Goal: Task Accomplishment & Management: Complete application form

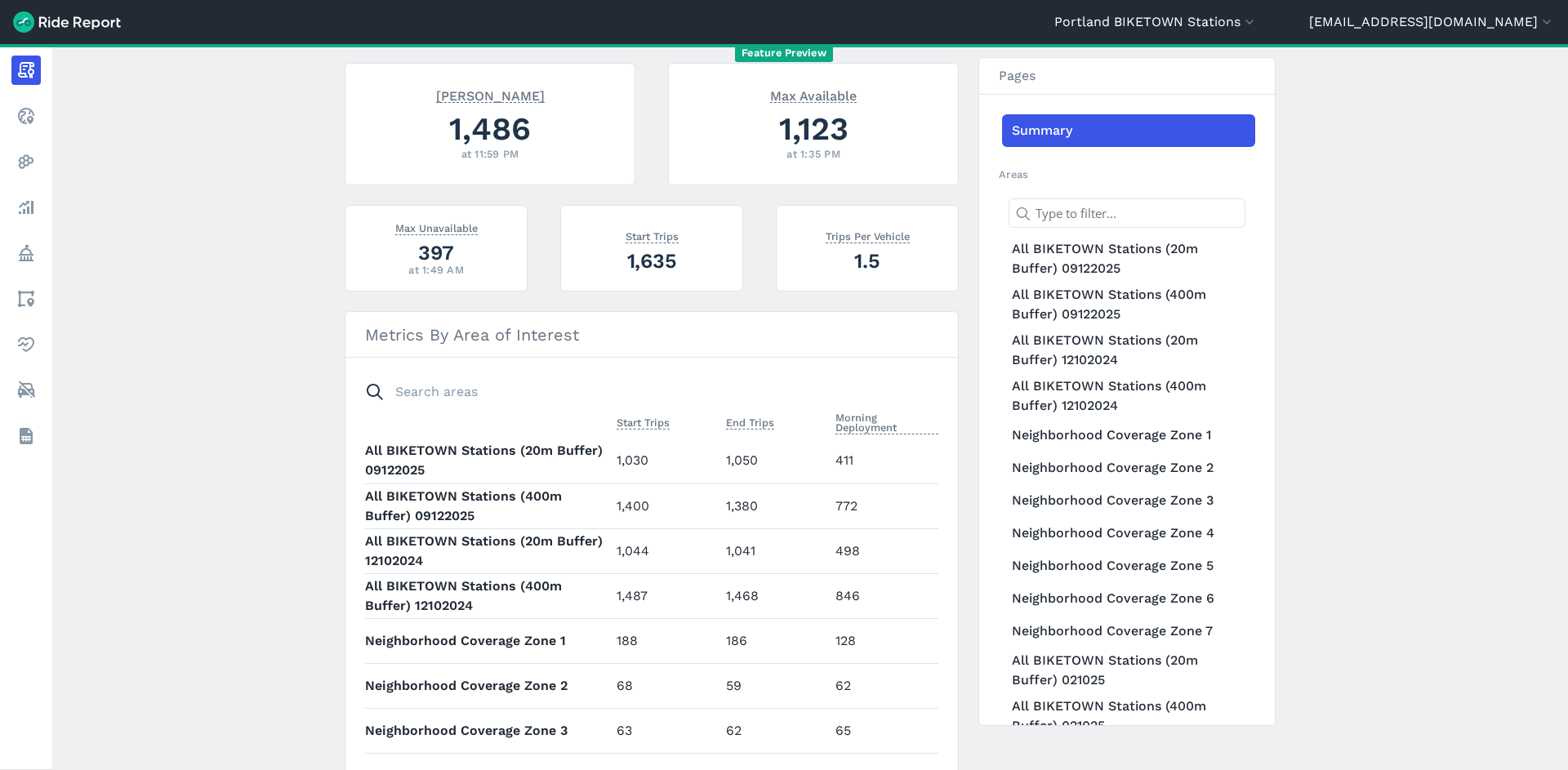
scroll to position [410, 0]
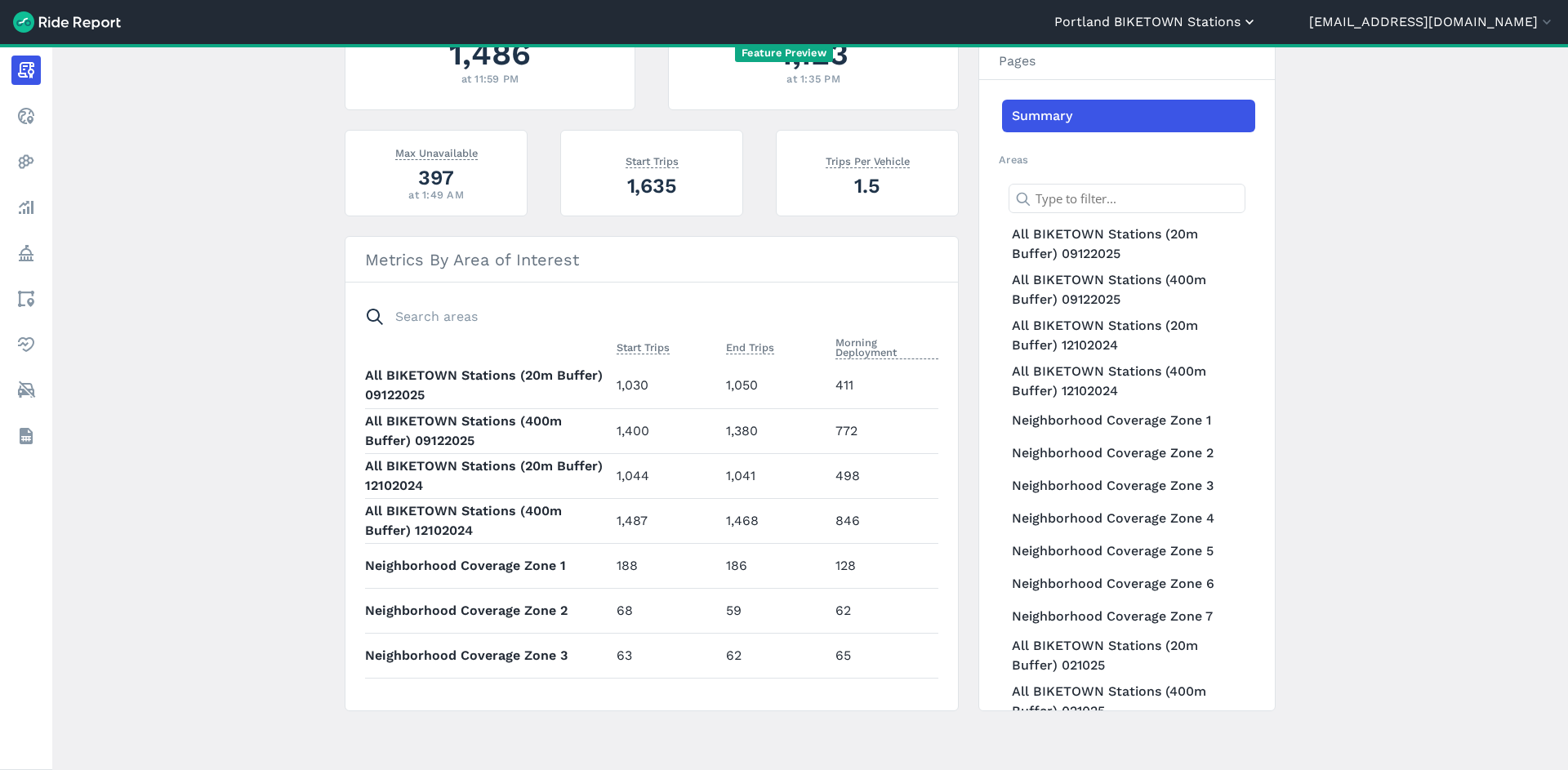
click at [1220, 23] on button "Portland BIKETOWN Stations" at bounding box center [1156, 23] width 204 height 20
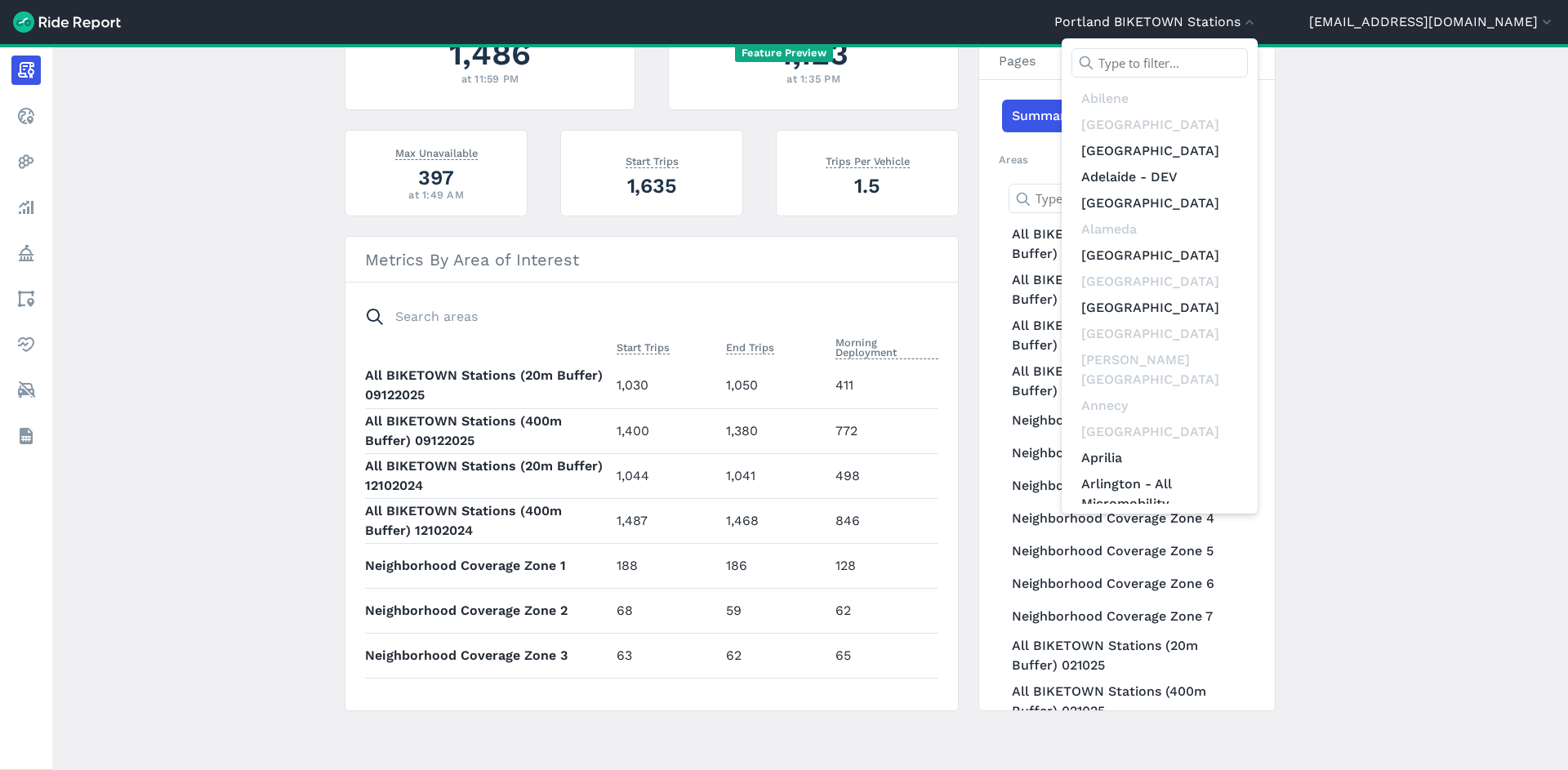
click at [1229, 54] on input "text" at bounding box center [1160, 62] width 177 height 30
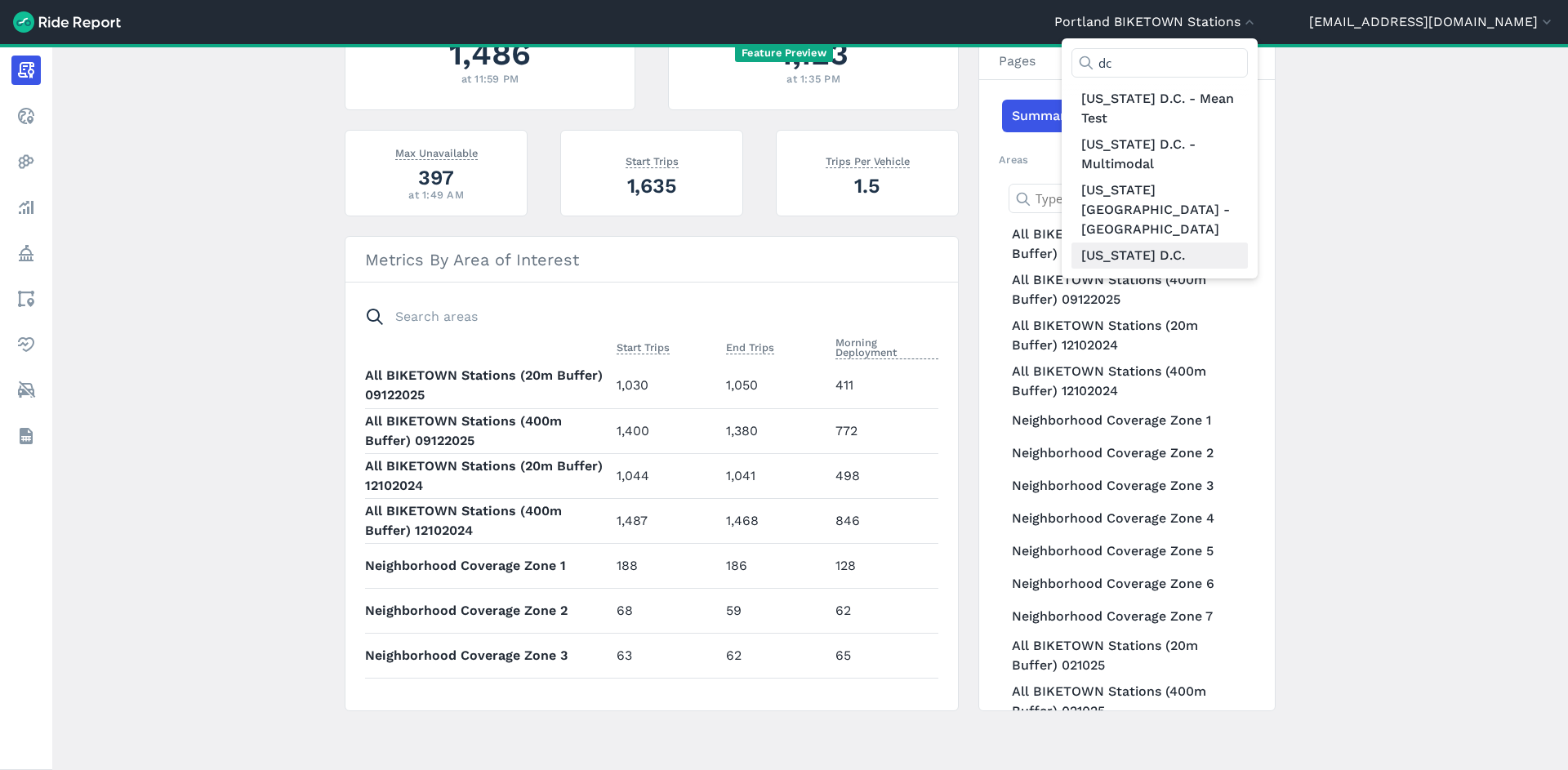
type input "dc"
click at [1230, 242] on link "[US_STATE] D.C." at bounding box center [1160, 255] width 177 height 26
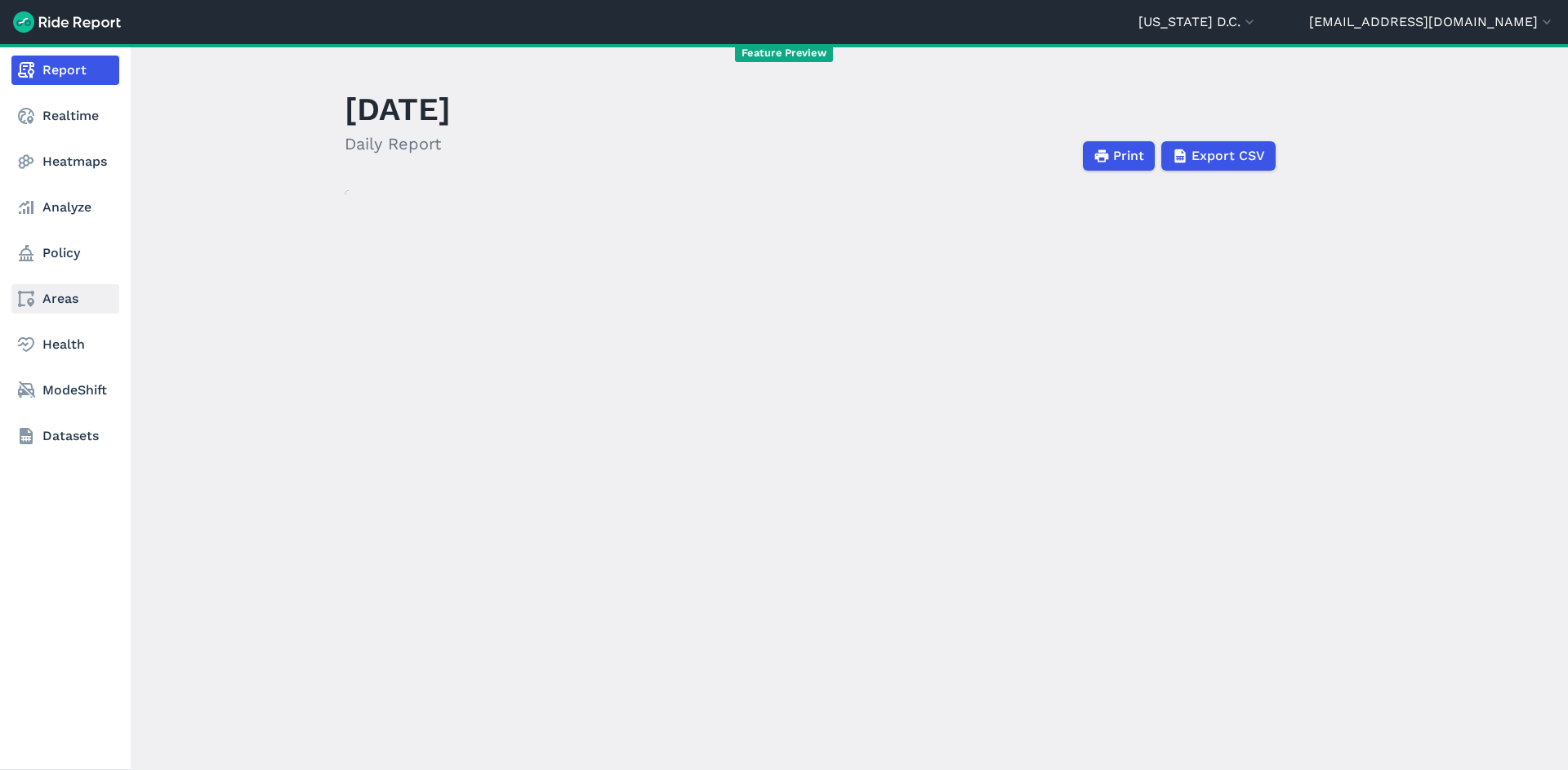
click at [78, 304] on link "Areas" at bounding box center [66, 298] width 108 height 30
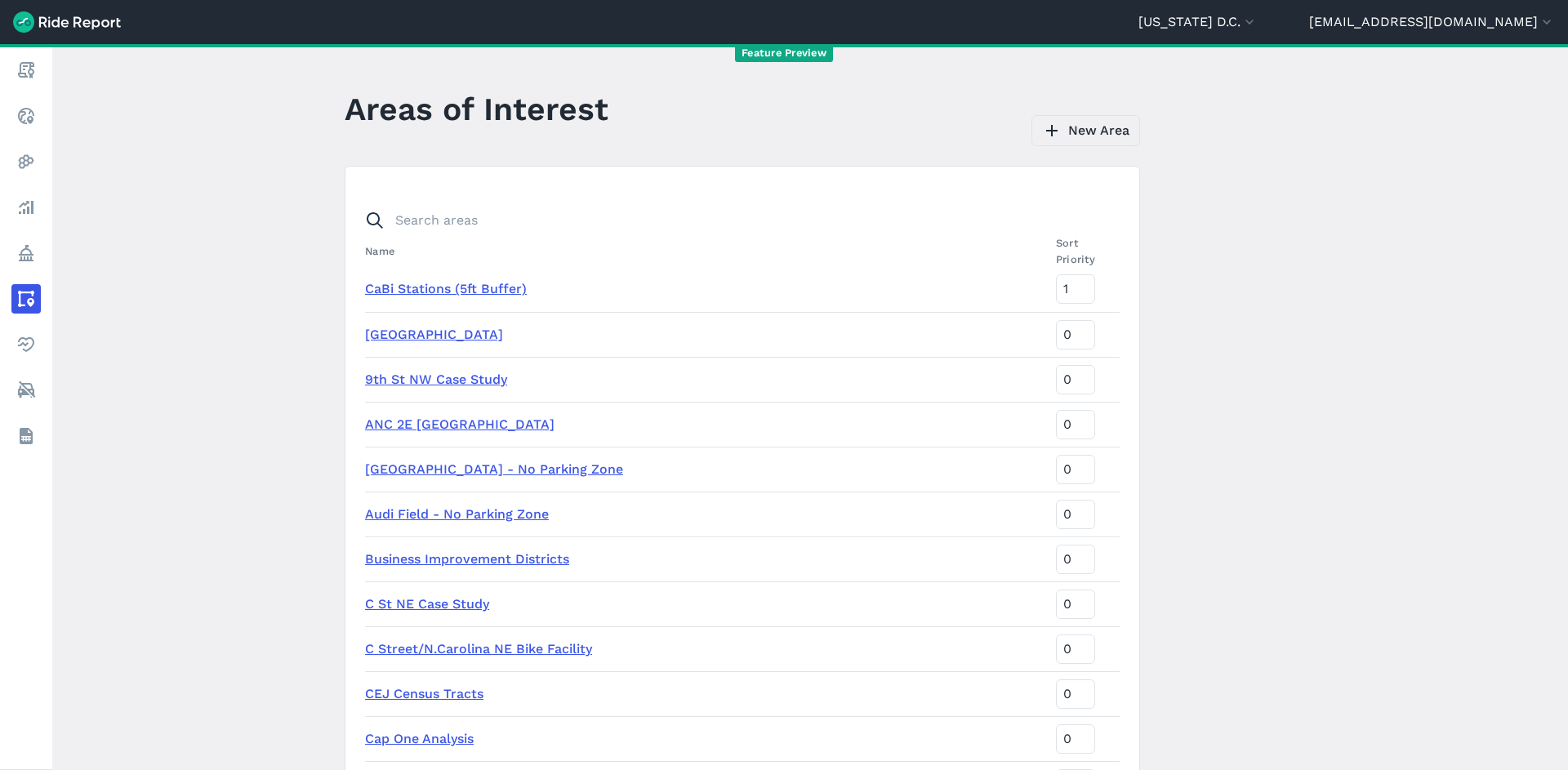
click at [1082, 137] on link "New Area" at bounding box center [1086, 131] width 109 height 31
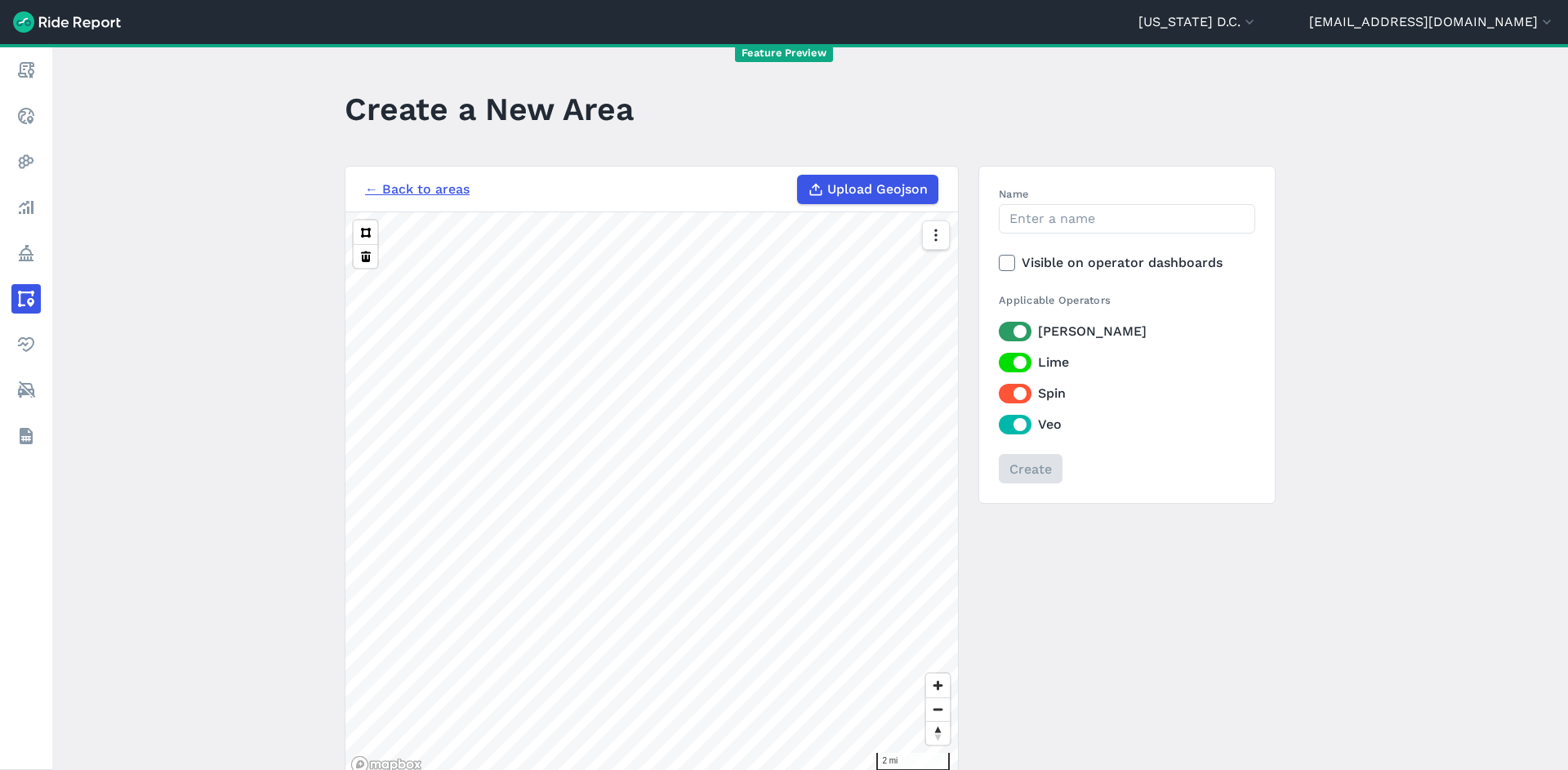
click at [840, 194] on span "Upload Geojson" at bounding box center [877, 189] width 100 height 20
click at [798, 176] on input "Upload Geojson" at bounding box center [798, 175] width 1 height 1
type input "C:\fakepath\No Parking 100225 retry.geojson"
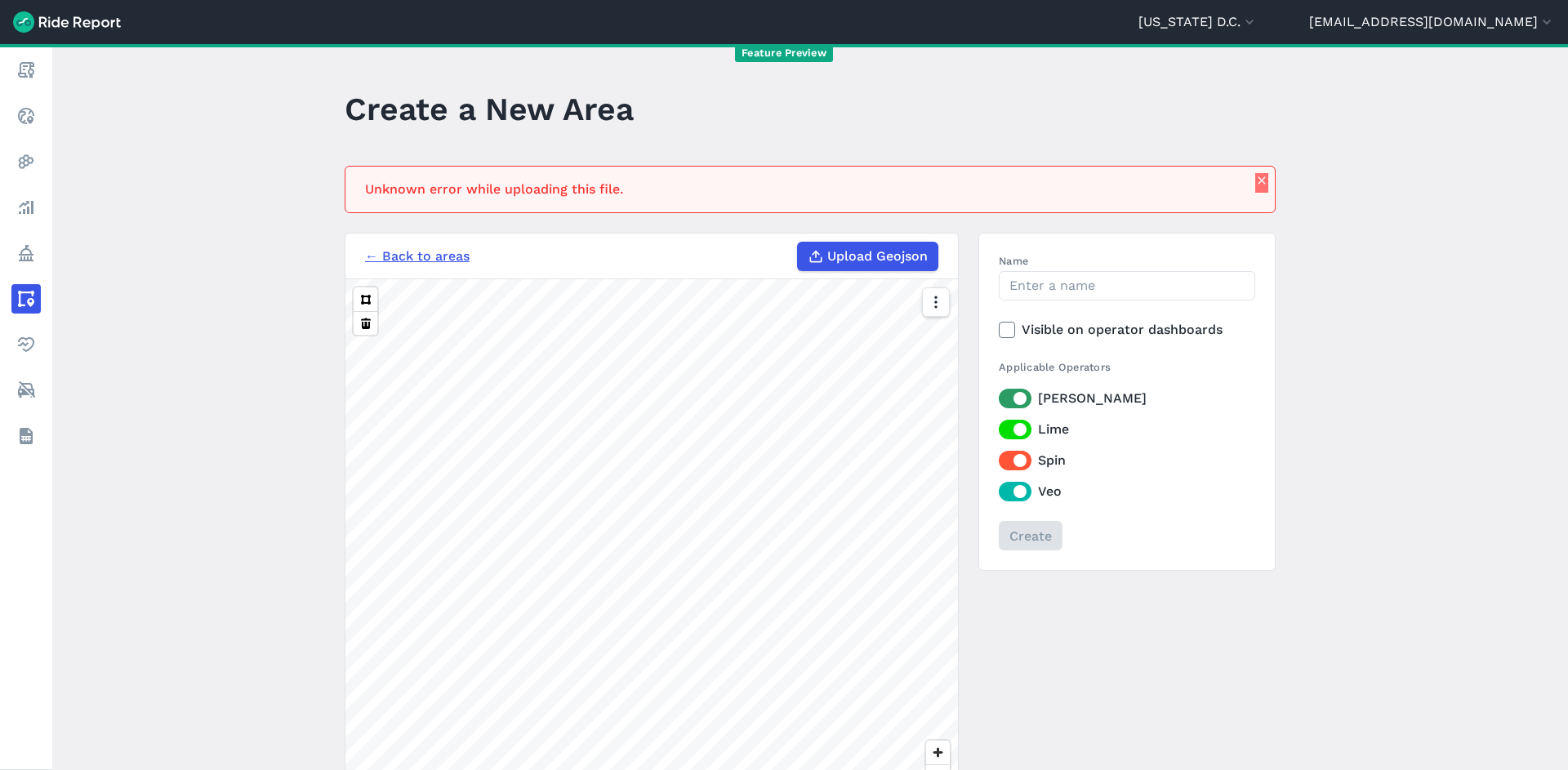
drag, startPoint x: 1257, startPoint y: 178, endPoint x: 1442, endPoint y: 424, distance: 307.8
click at [1442, 424] on main "Create a New Area Unknown error while uploading this file. ← Back to areas Uplo…" at bounding box center [810, 407] width 1516 height 726
click at [1443, 430] on main "Create a New Area Unknown error while uploading this file. ← Back to areas Uplo…" at bounding box center [810, 407] width 1516 height 726
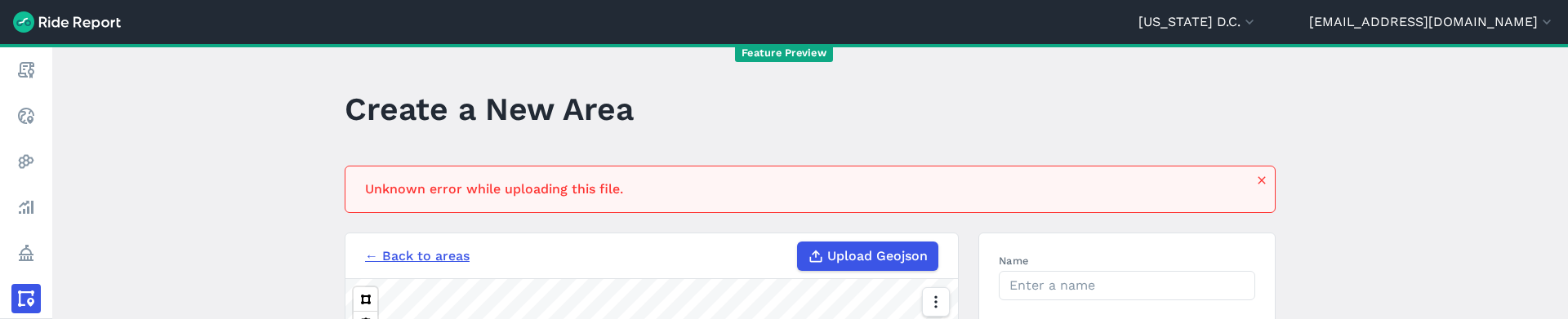
click at [1284, 6] on header "Washington D.C. Abilene Abu Dhabi Adelaide Adelaide - DEV Adelaide Region Alame…" at bounding box center [784, 22] width 1568 height 44
click at [1258, 20] on button "[US_STATE] D.C." at bounding box center [1198, 23] width 119 height 20
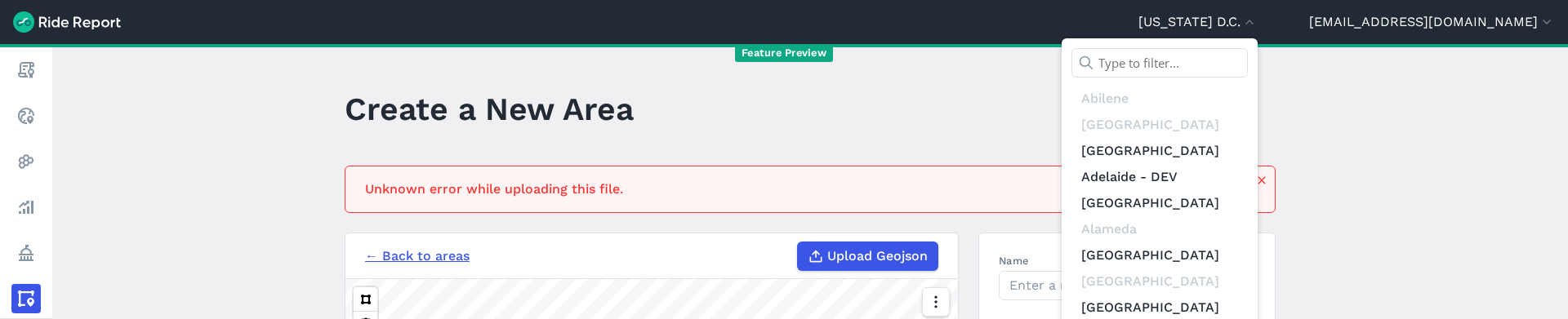
click at [1248, 58] on input "text" at bounding box center [1160, 62] width 177 height 30
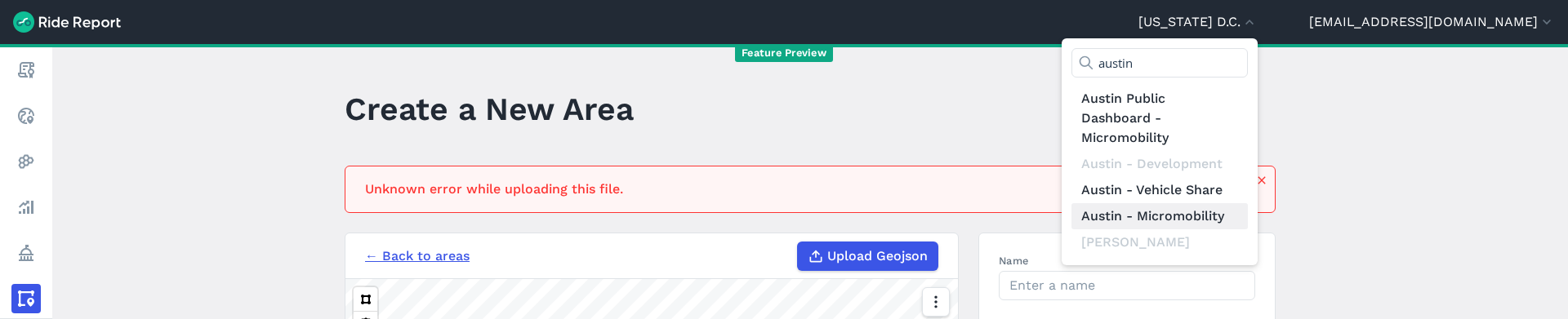
type input "austin"
click at [1248, 219] on link "Austin - Micromobility" at bounding box center [1160, 216] width 177 height 26
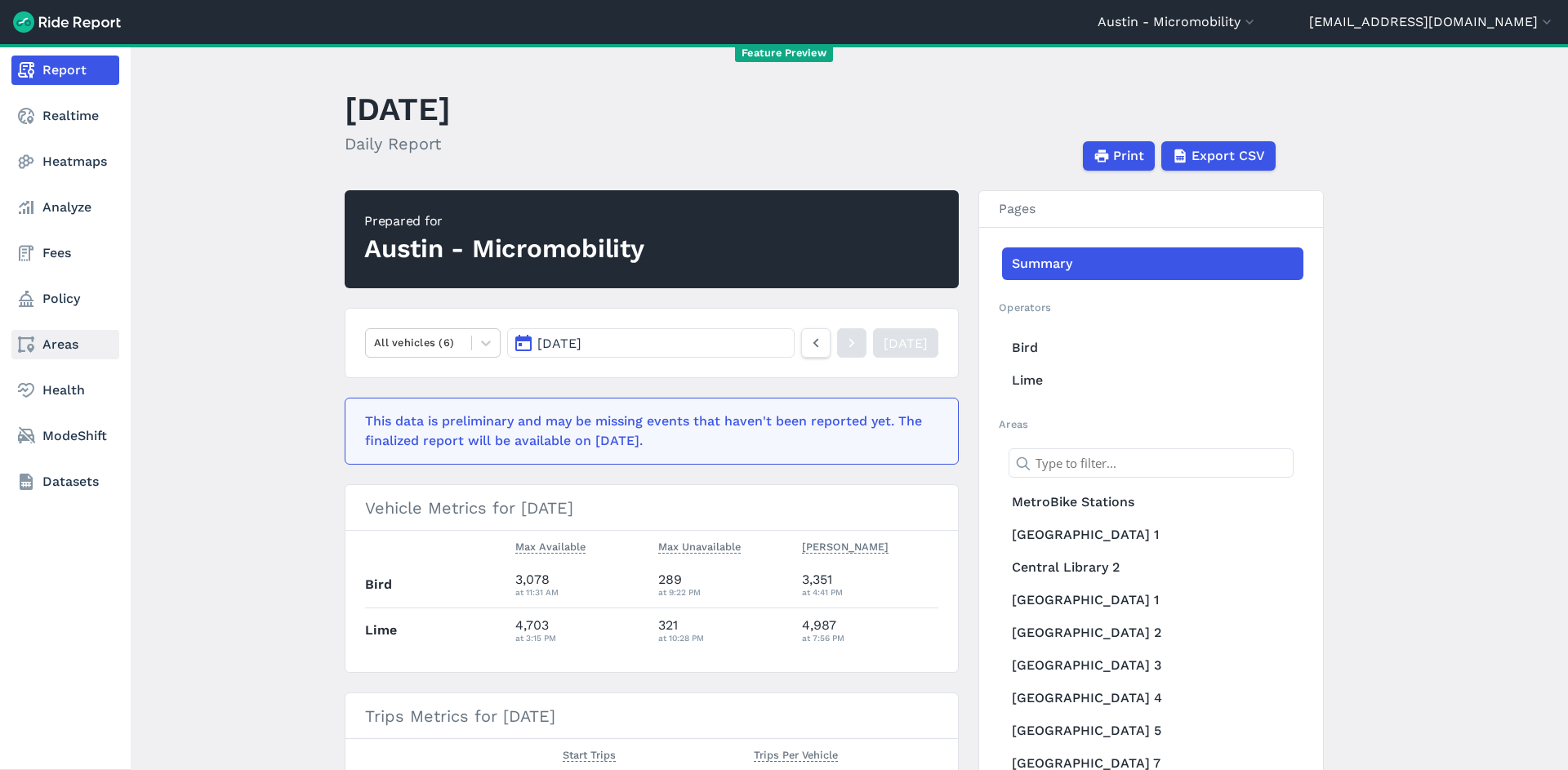
click at [84, 339] on link "Areas" at bounding box center [66, 344] width 108 height 30
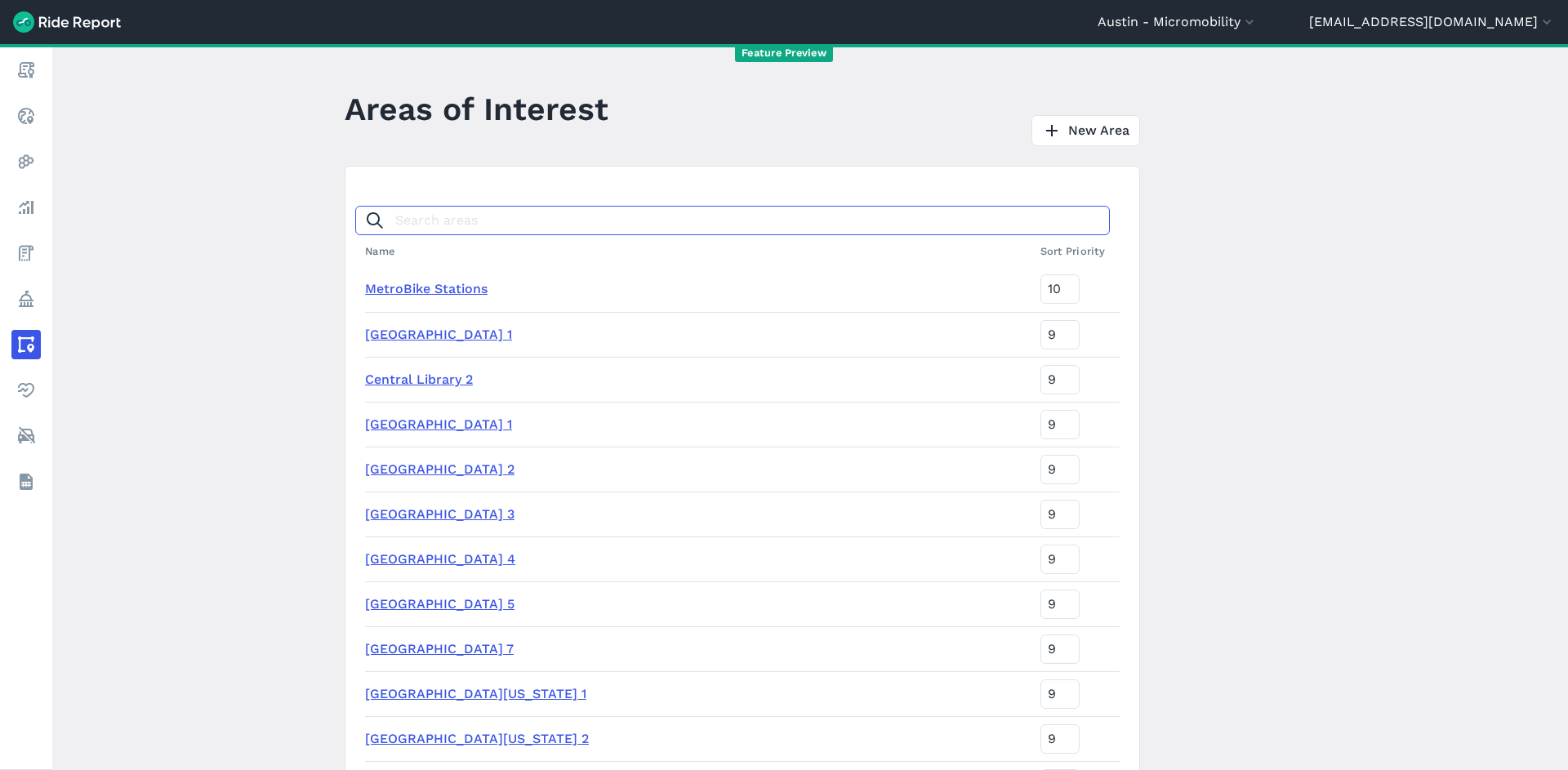
click at [551, 228] on input "Search areas" at bounding box center [732, 220] width 754 height 30
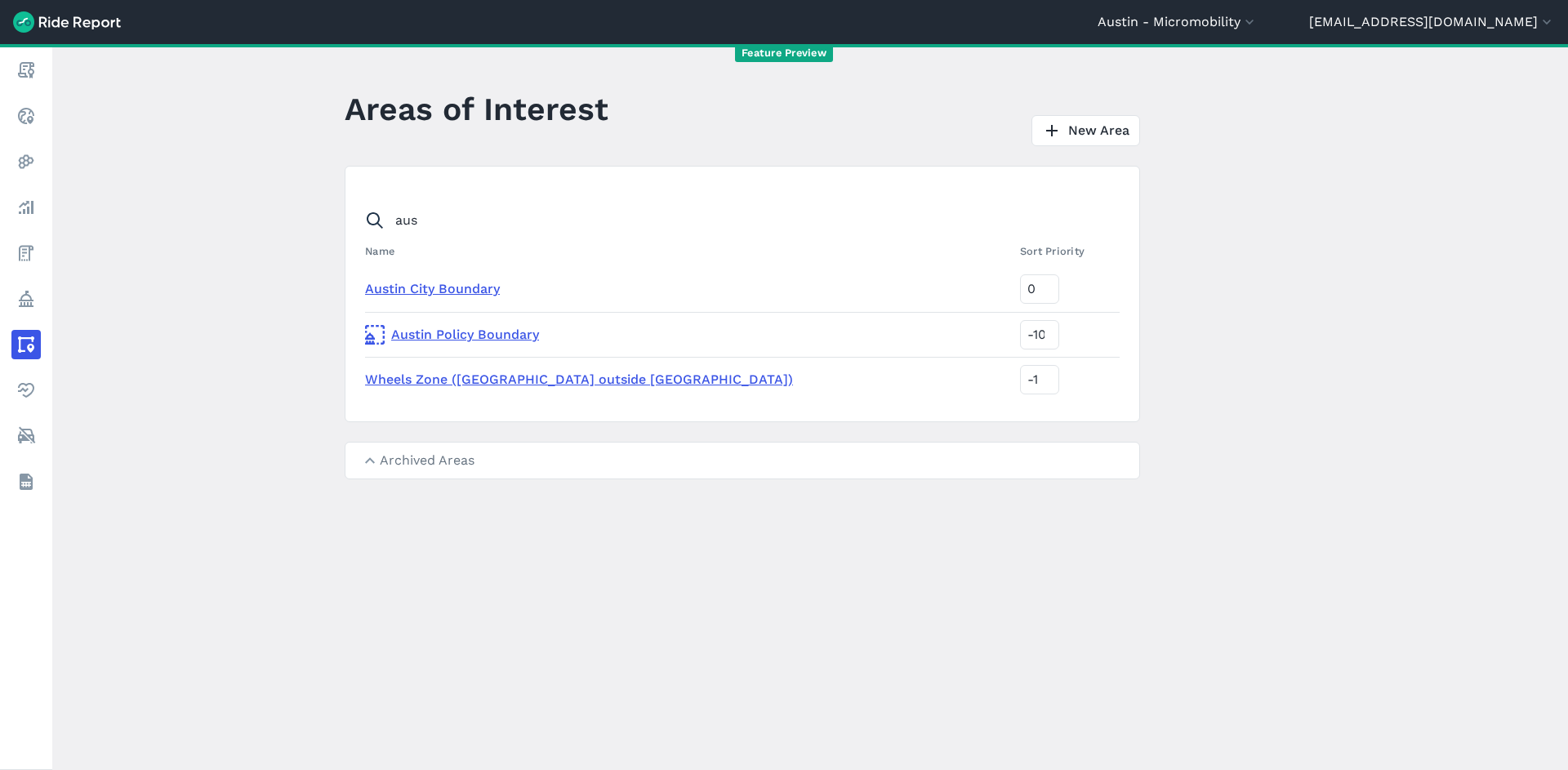
click at [488, 469] on summary "Archived Areas" at bounding box center [742, 460] width 794 height 36
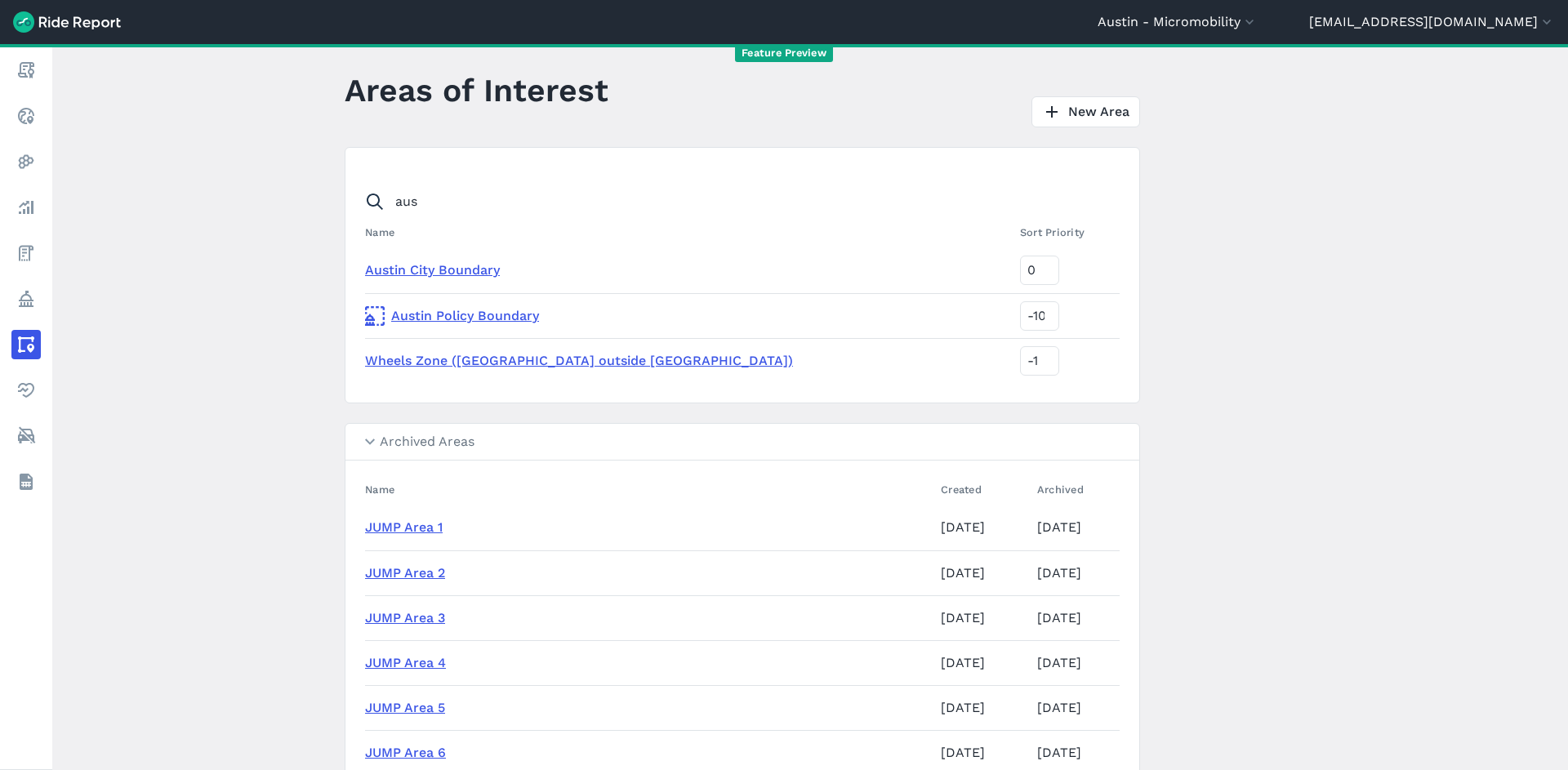
scroll to position [31, 0]
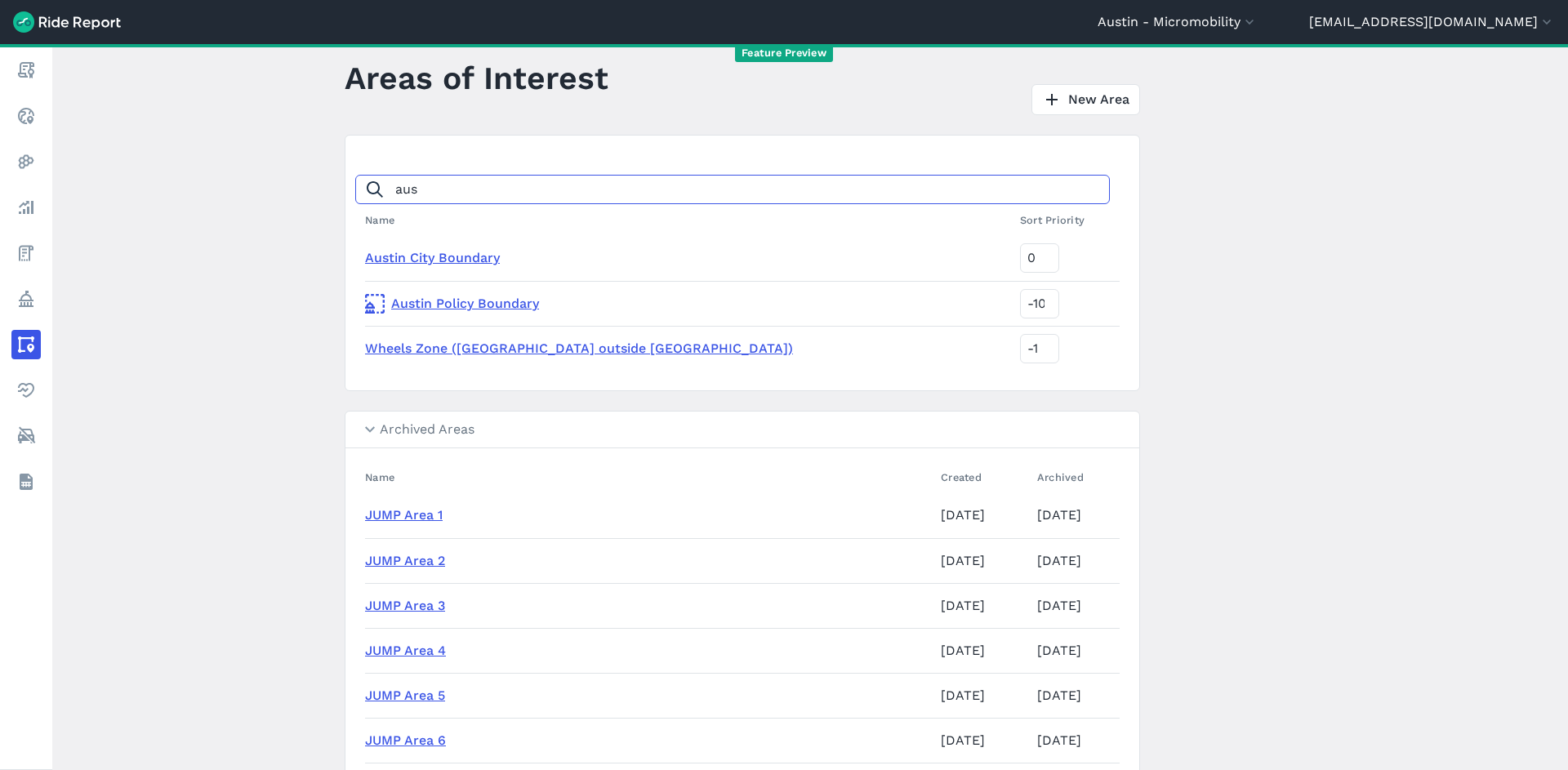
click at [488, 203] on input "aus" at bounding box center [732, 189] width 754 height 30
click at [486, 196] on input "aus" at bounding box center [732, 189] width 754 height 30
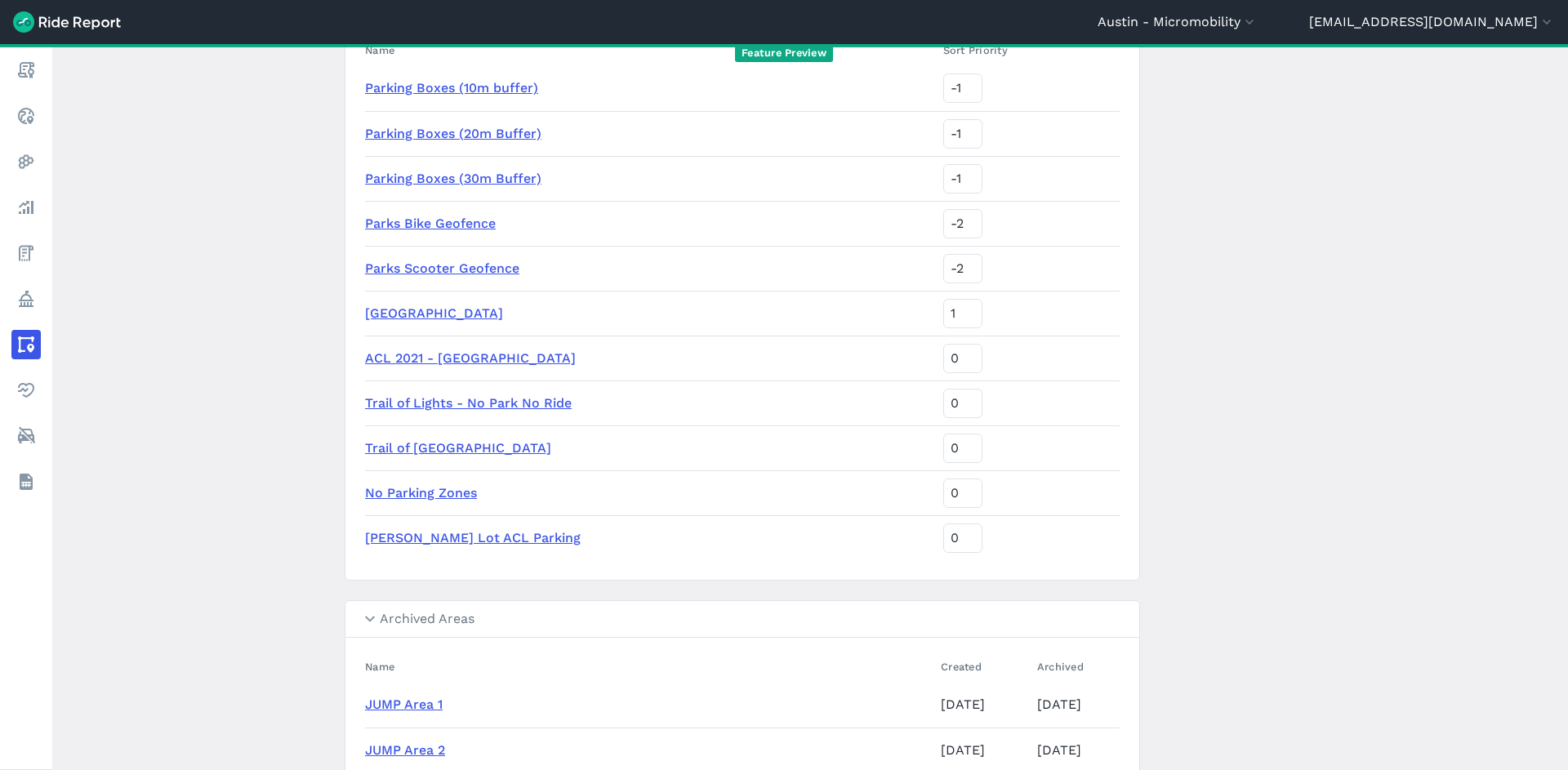
scroll to position [202, 0]
type input "park"
click at [457, 268] on link "Parks Scooter Geofence" at bounding box center [442, 267] width 154 height 15
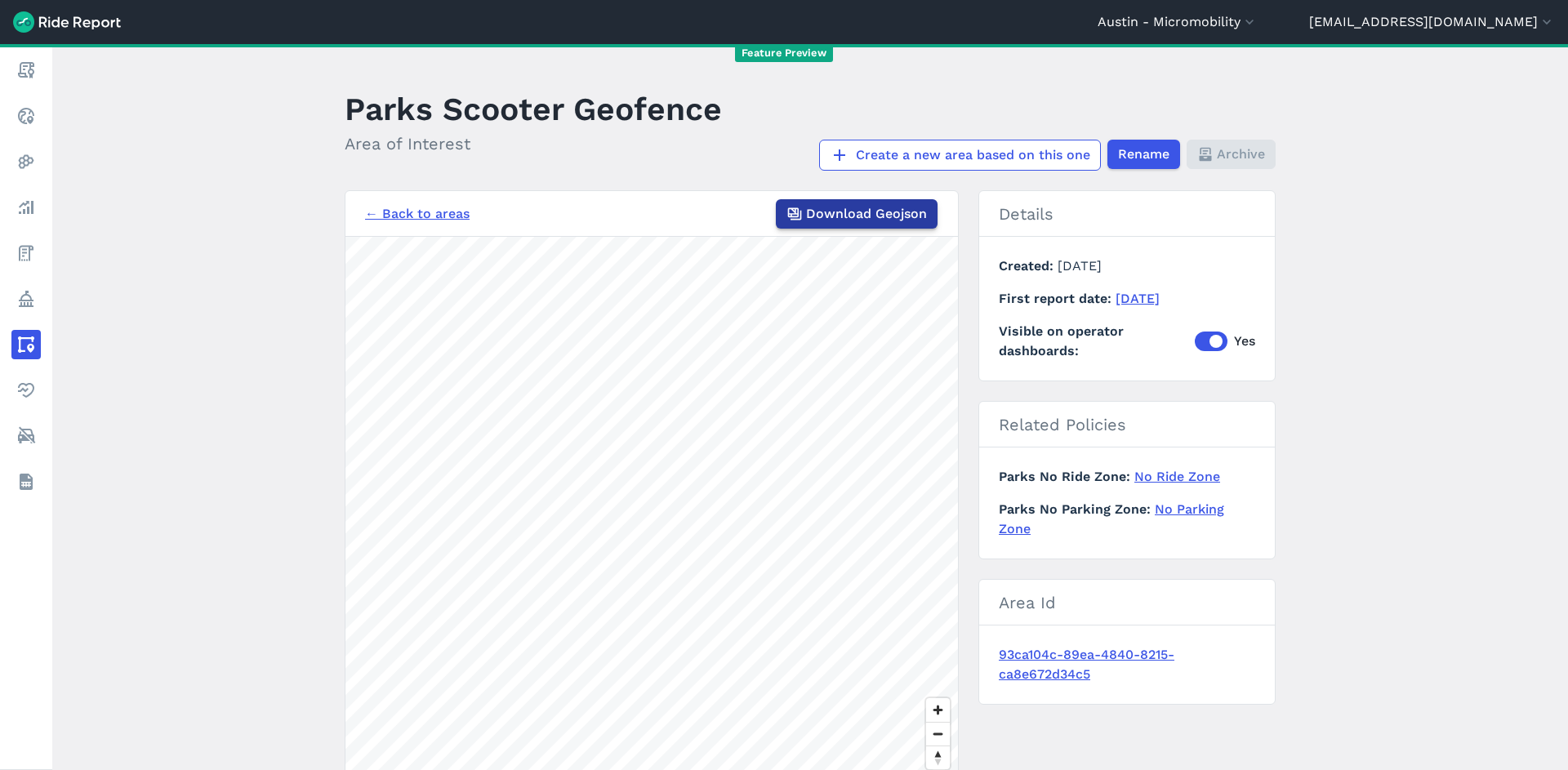
click at [812, 209] on span "Download Geojson" at bounding box center [866, 214] width 121 height 20
click at [1399, 319] on main "Parks Scooter Geofence Area of Interest Create a new area based on this one Ren…" at bounding box center [810, 407] width 1516 height 726
click at [1381, 430] on main "Parks Scooter Geofence Area of Interest Create a new area based on this one Ren…" at bounding box center [810, 407] width 1516 height 726
click at [424, 208] on link "← Back to areas" at bounding box center [417, 214] width 105 height 20
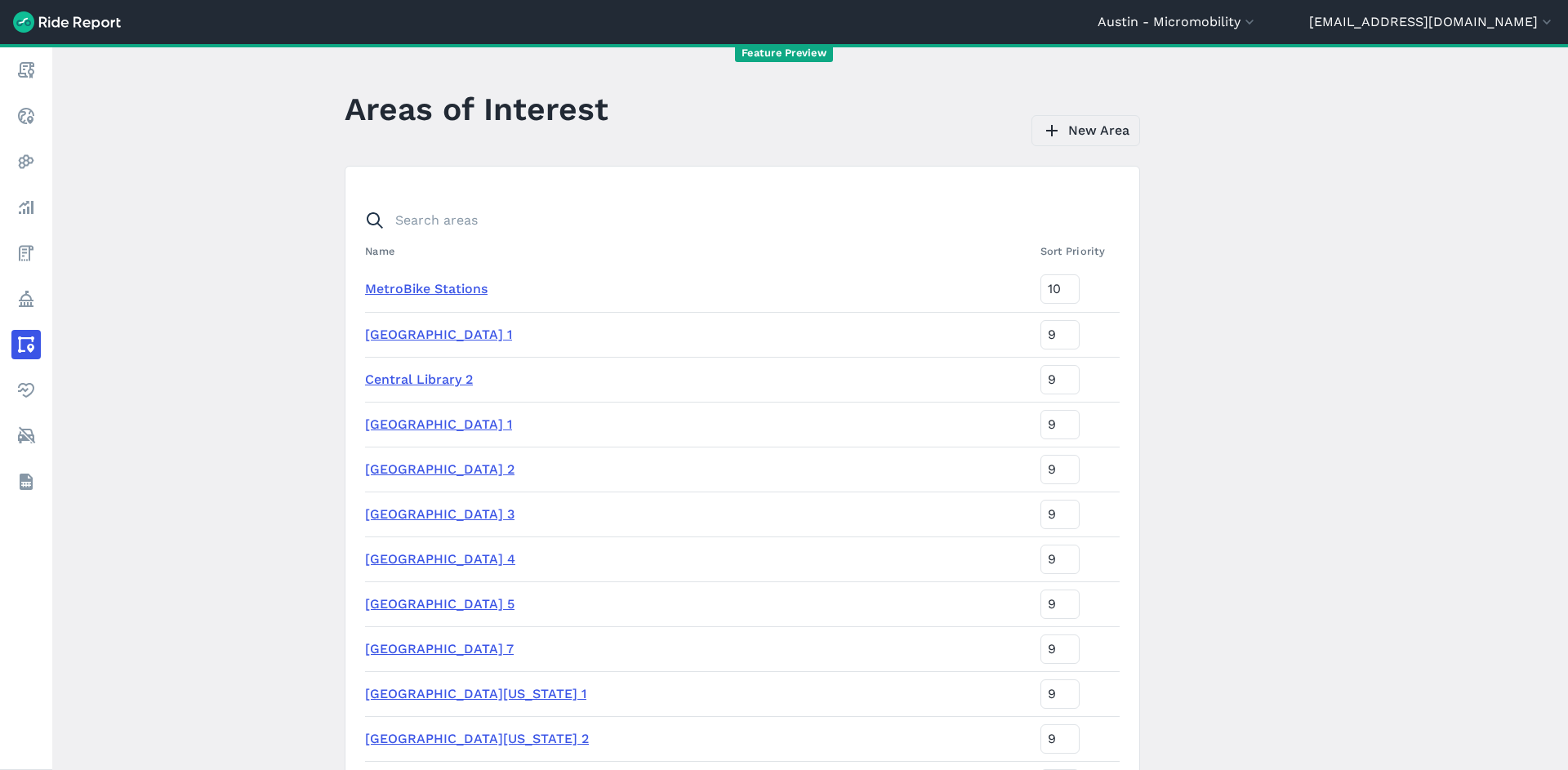
click at [1053, 129] on icon at bounding box center [1052, 131] width 20 height 20
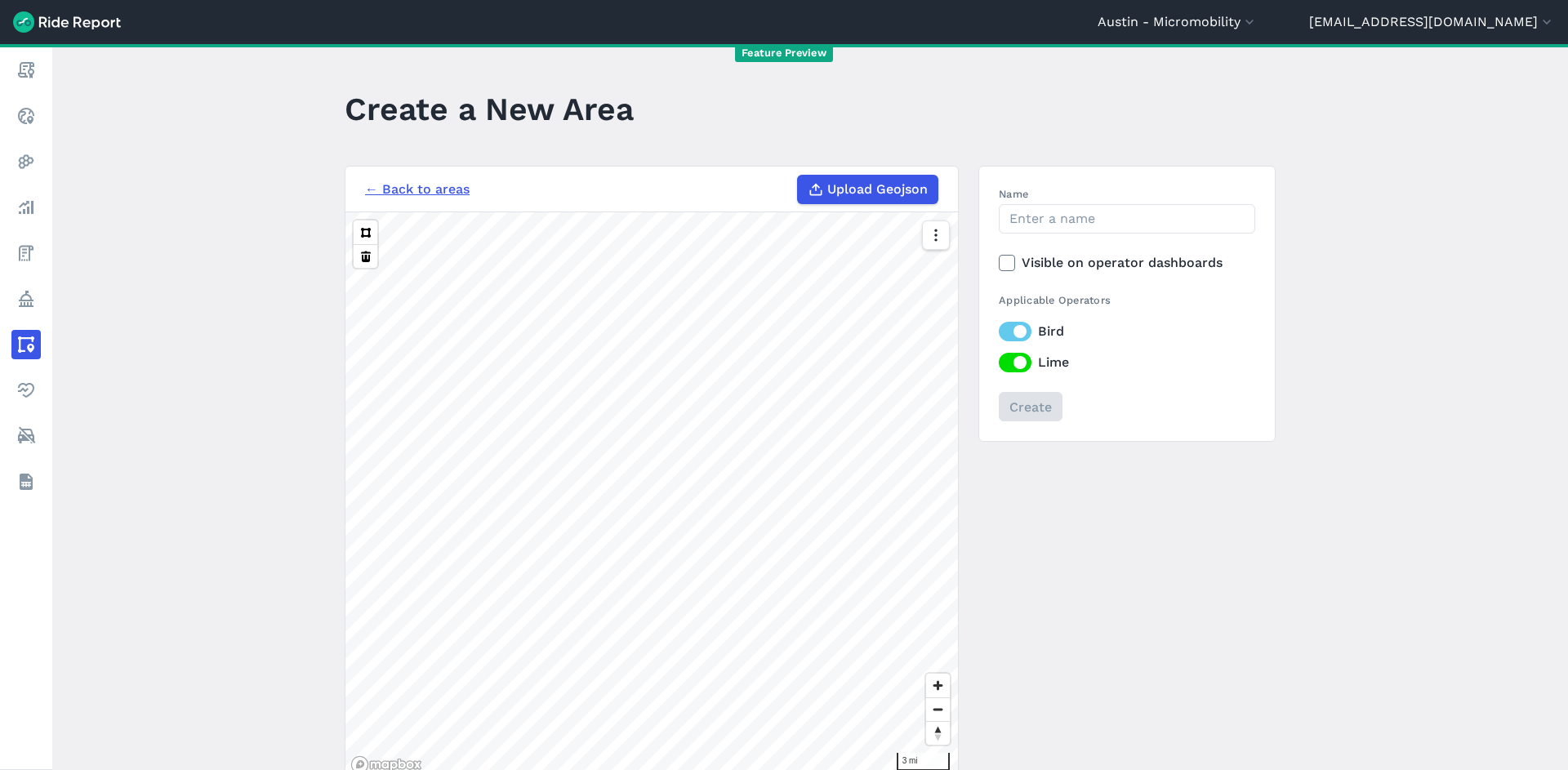
click at [881, 179] on span "Upload Geojson" at bounding box center [877, 189] width 100 height 20
click at [798, 176] on input "Upload Geojson" at bounding box center [798, 175] width 1 height 1
type input "C:\fakepath\austin-parks_scooter_geofence_export.geojson"
click at [422, 204] on h3 "← Back to areas Upload Geojson" at bounding box center [652, 189] width 613 height 46
click at [422, 187] on link "← Back to areas" at bounding box center [417, 189] width 105 height 20
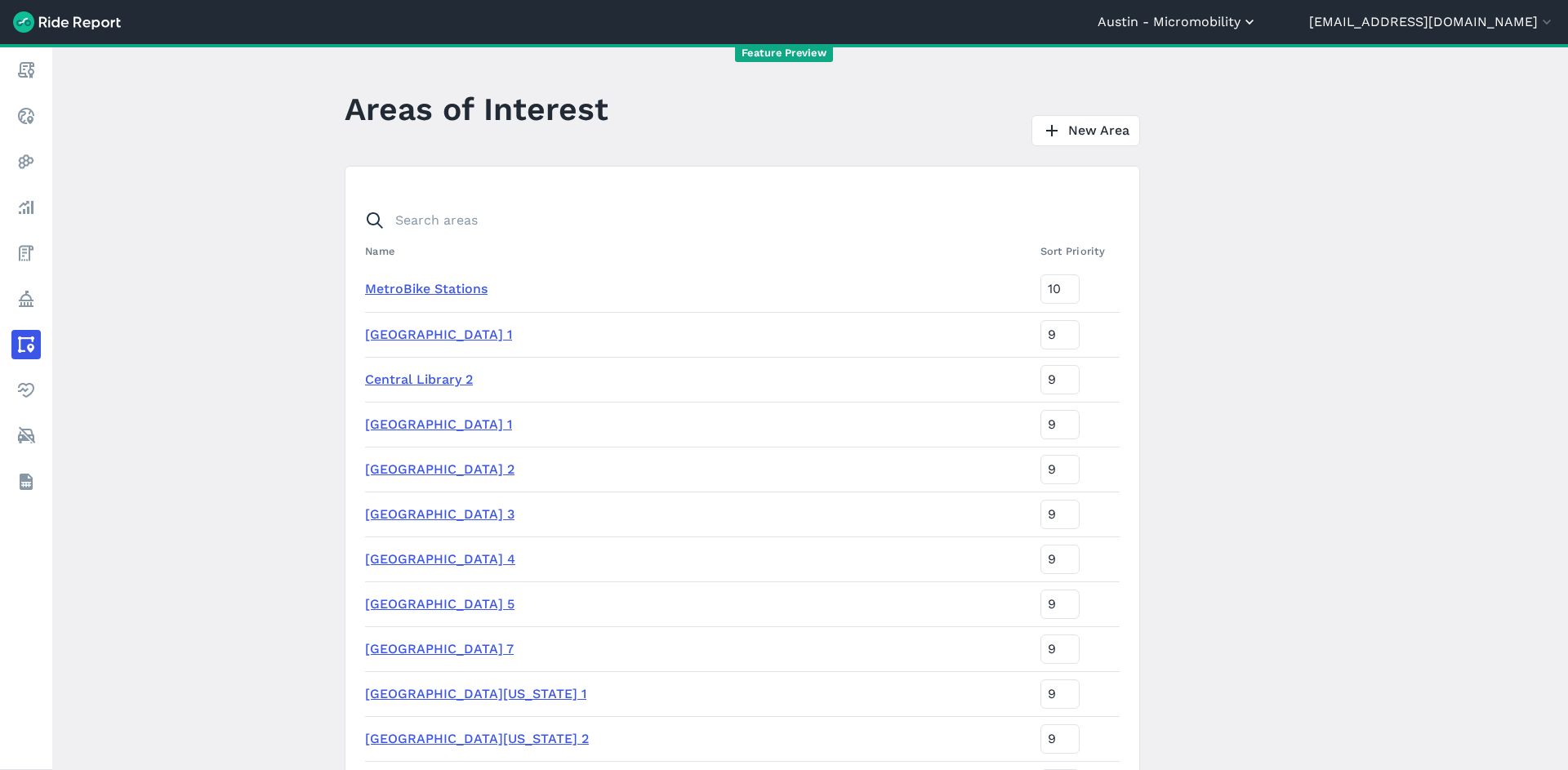
click at [1237, 22] on button "Austin - Micromobility" at bounding box center [1178, 23] width 160 height 20
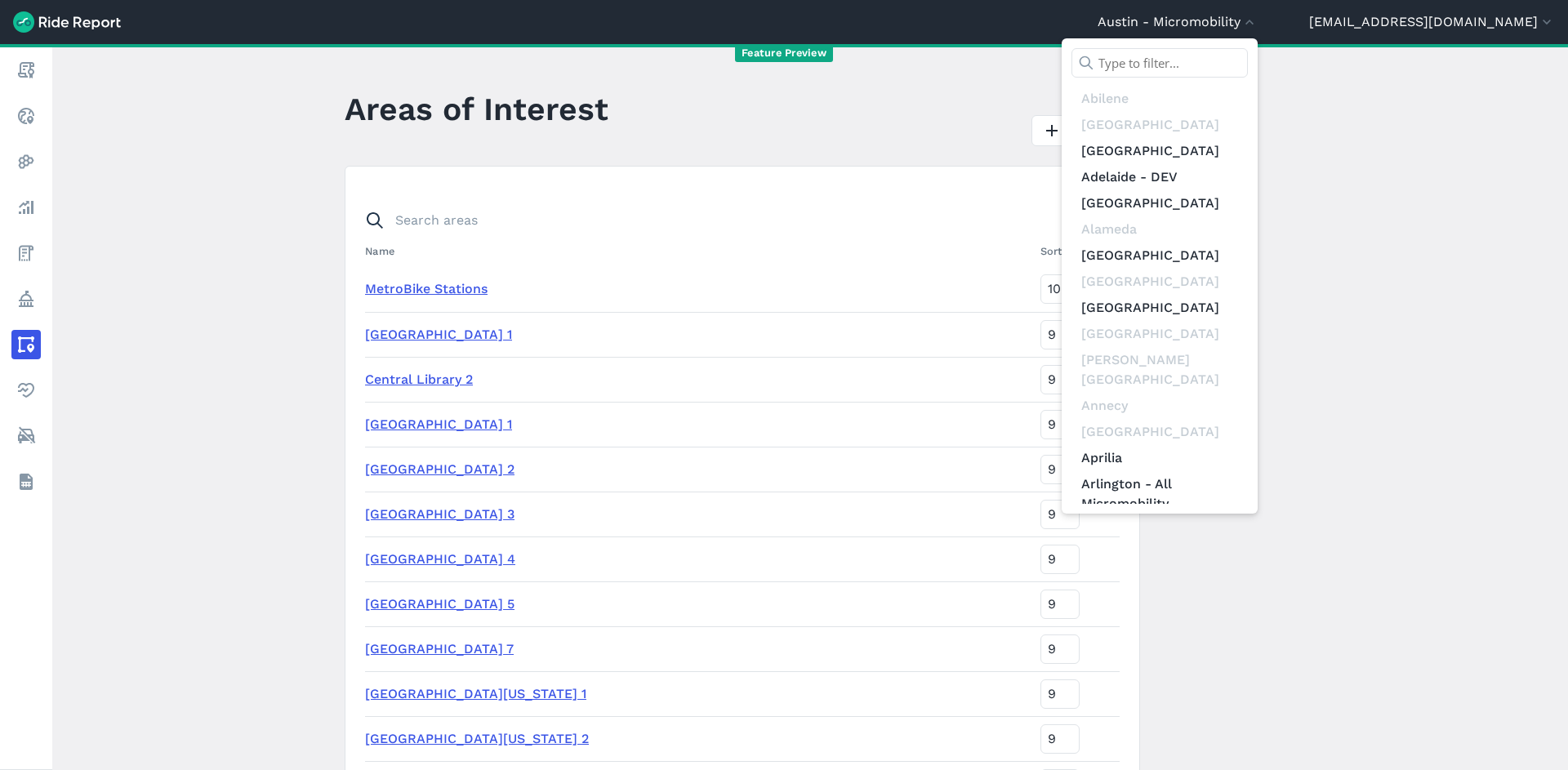
click at [1241, 67] on input "text" at bounding box center [1160, 62] width 177 height 30
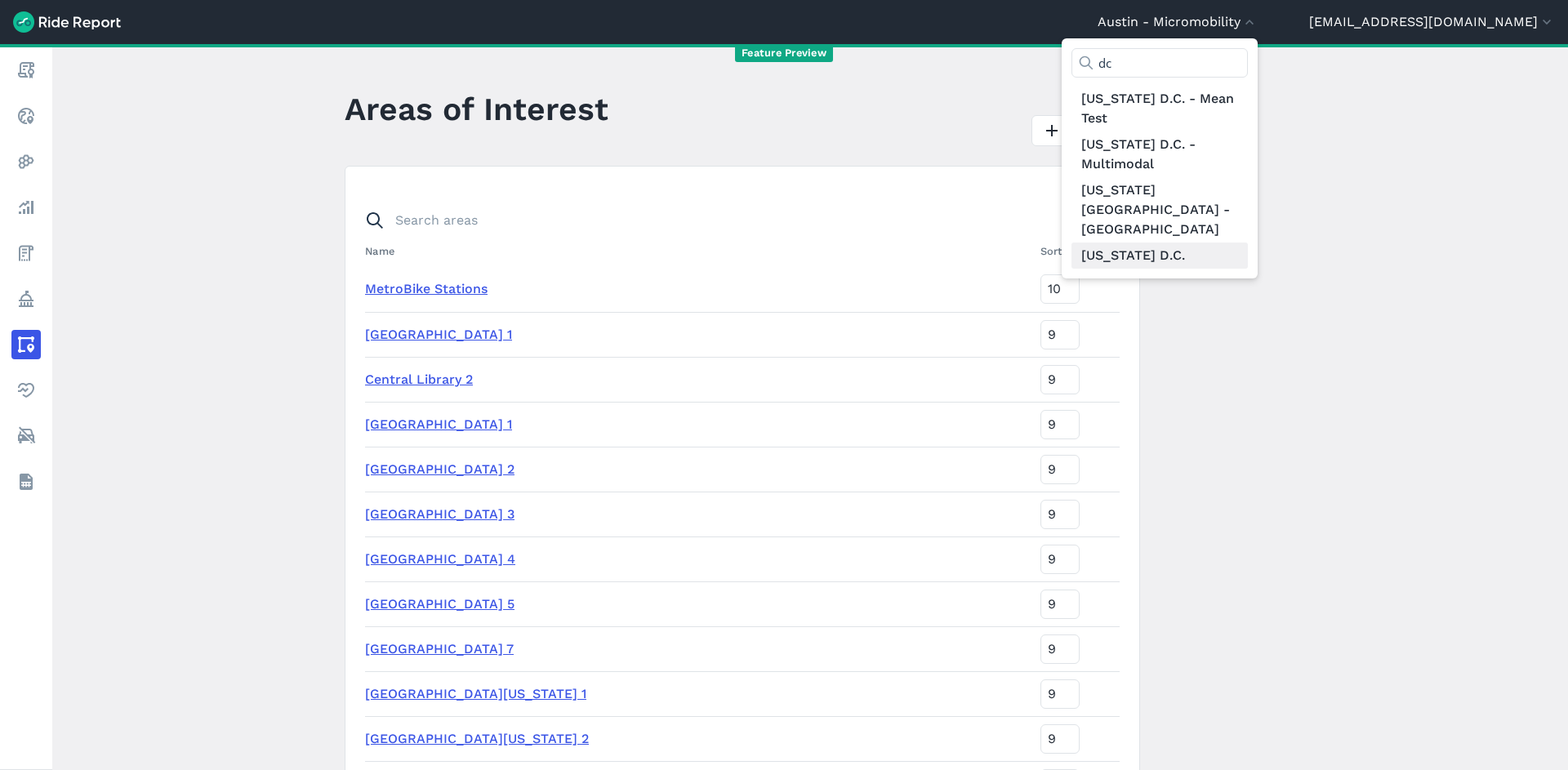
type input "dc"
click at [1248, 242] on link "[US_STATE] D.C." at bounding box center [1160, 255] width 177 height 26
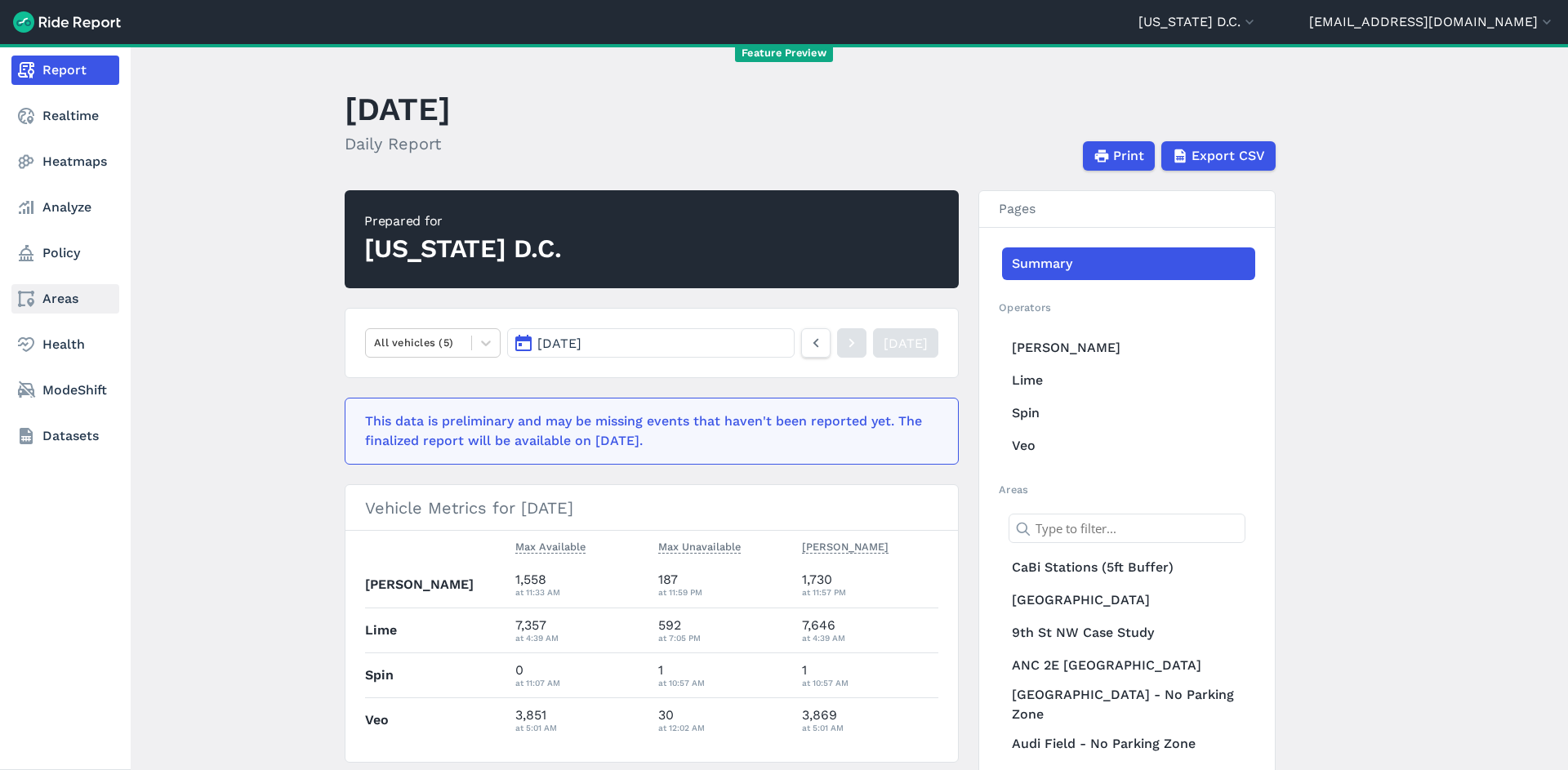
click at [50, 303] on link "Areas" at bounding box center [66, 298] width 108 height 30
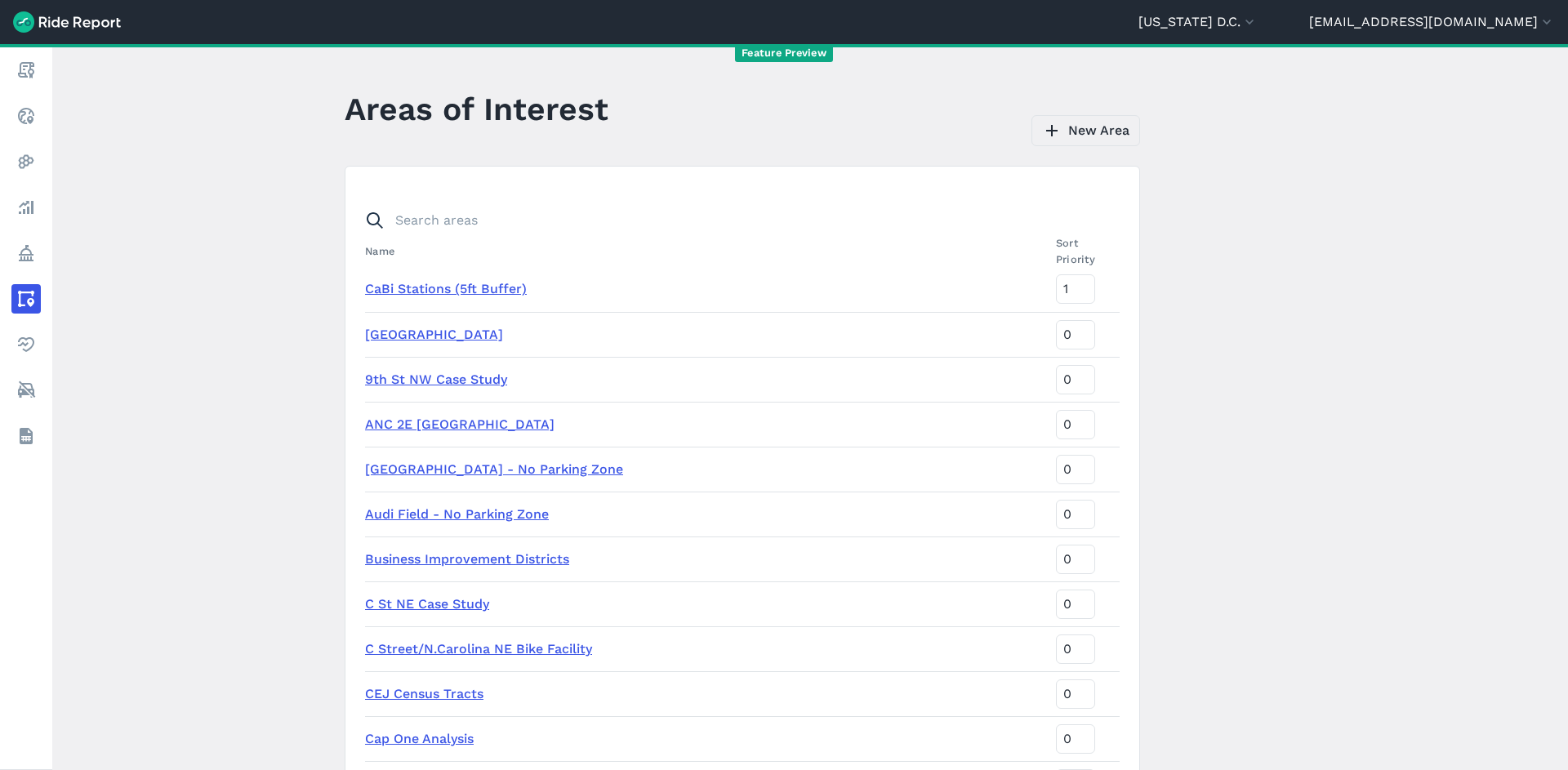
click at [1062, 141] on link "New Area" at bounding box center [1086, 131] width 109 height 31
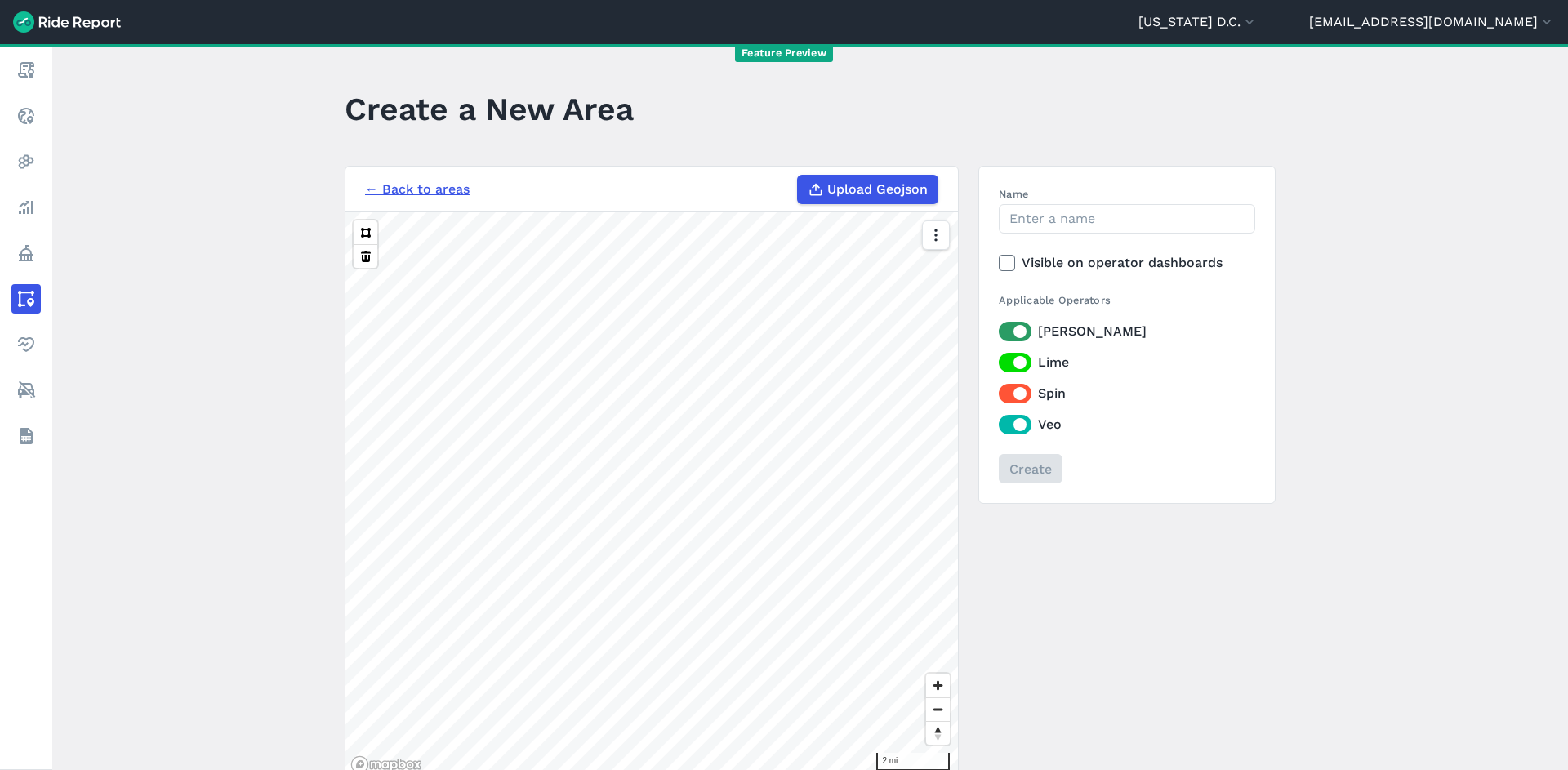
click at [834, 195] on span "Upload Geojson" at bounding box center [877, 189] width 100 height 20
click at [798, 176] on input "Upload Geojson" at bounding box center [798, 175] width 1 height 1
type input "C:\fakepath\DC - No Parking - Dissolved.geojson"
click at [1058, 222] on input "Name" at bounding box center [1126, 219] width 257 height 30
type input "C"
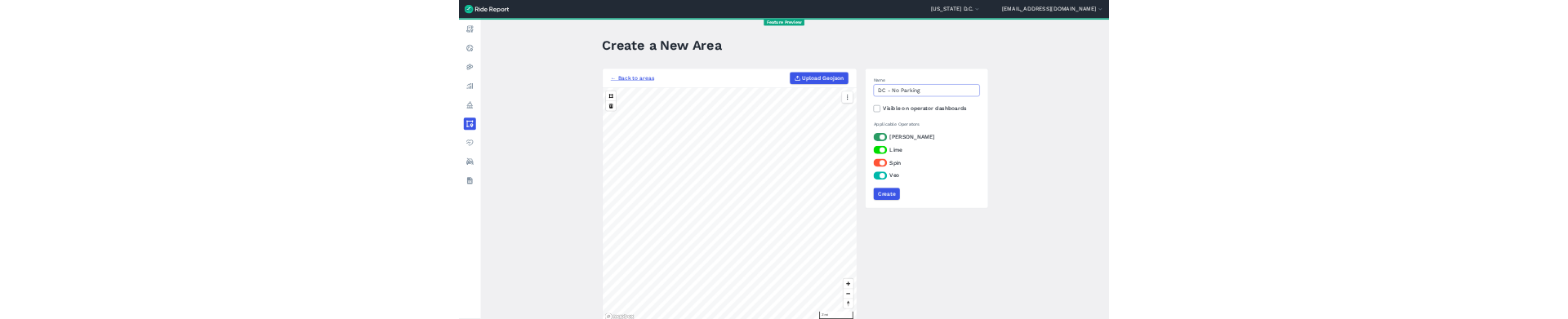
scroll to position [88, 0]
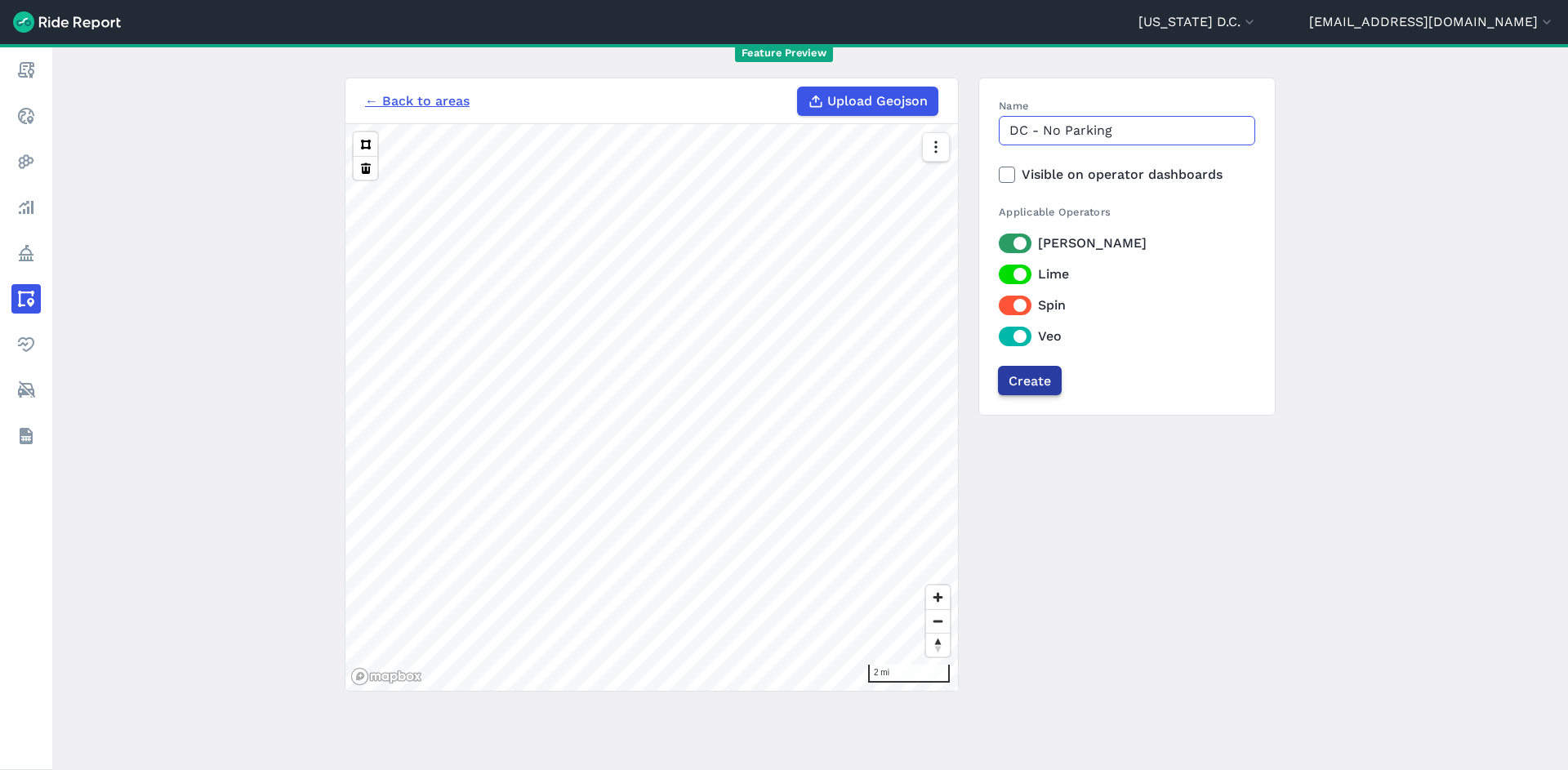
type input "DC - No Parking"
click at [1032, 382] on input "Create" at bounding box center [1029, 380] width 64 height 30
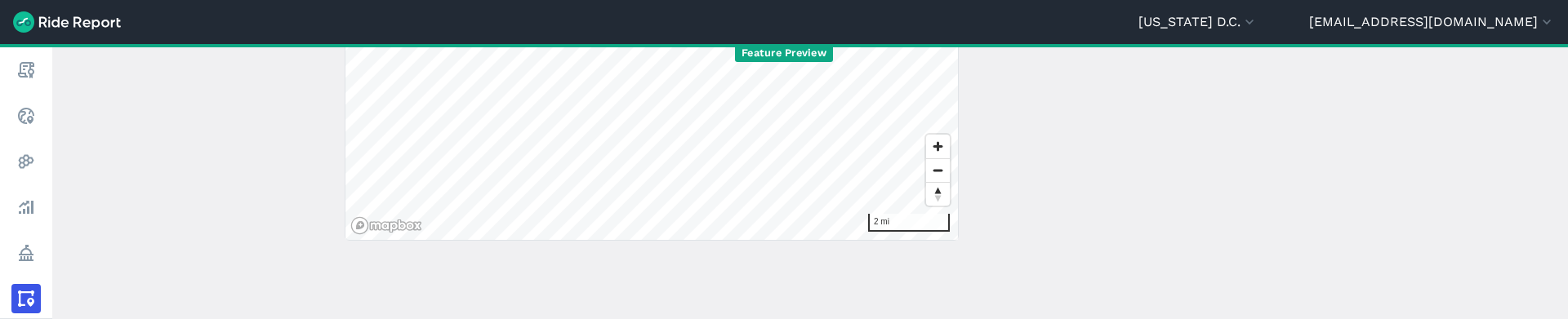
scroll to position [420, 0]
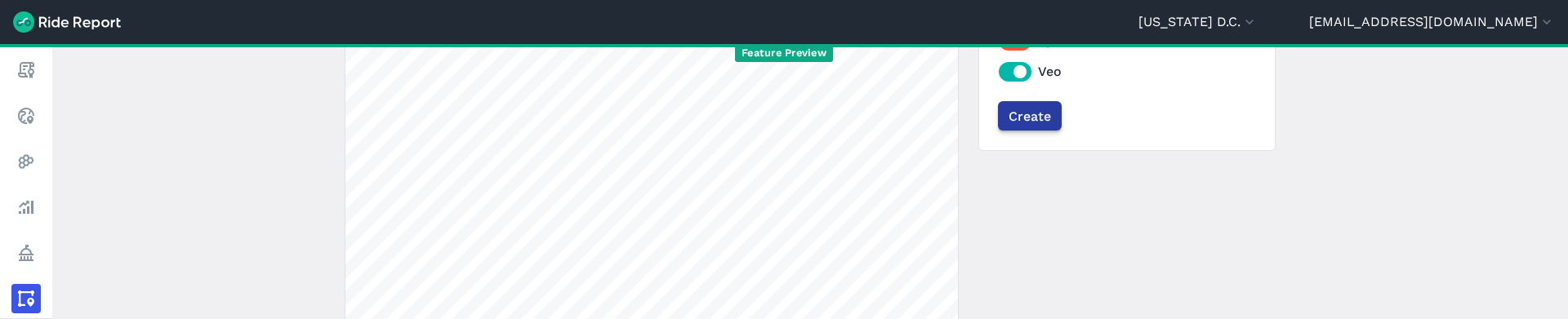
click at [1026, 114] on input "Create" at bounding box center [1029, 115] width 64 height 30
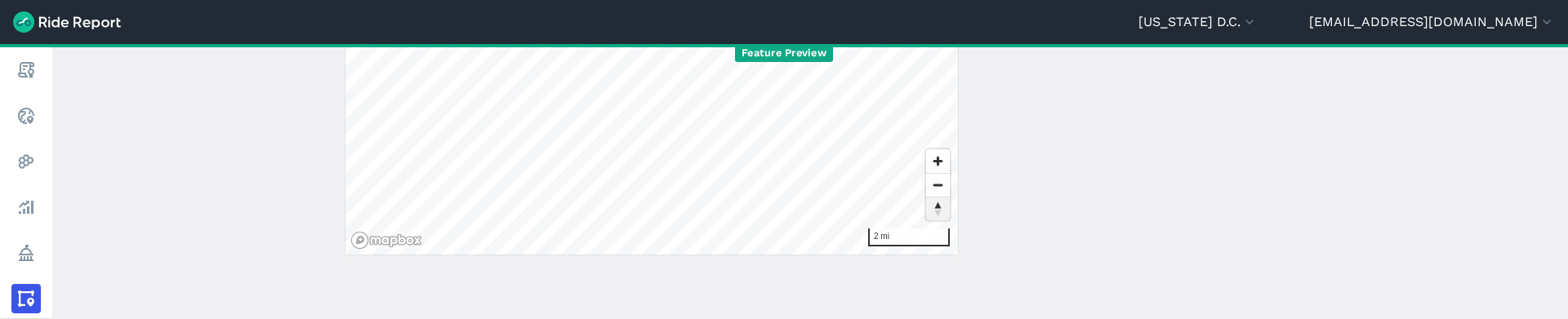
scroll to position [590, 0]
click at [736, 278] on main "Create a New Area Something went wrong. Please try again or contact us at suppo…" at bounding box center [810, 181] width 1516 height 275
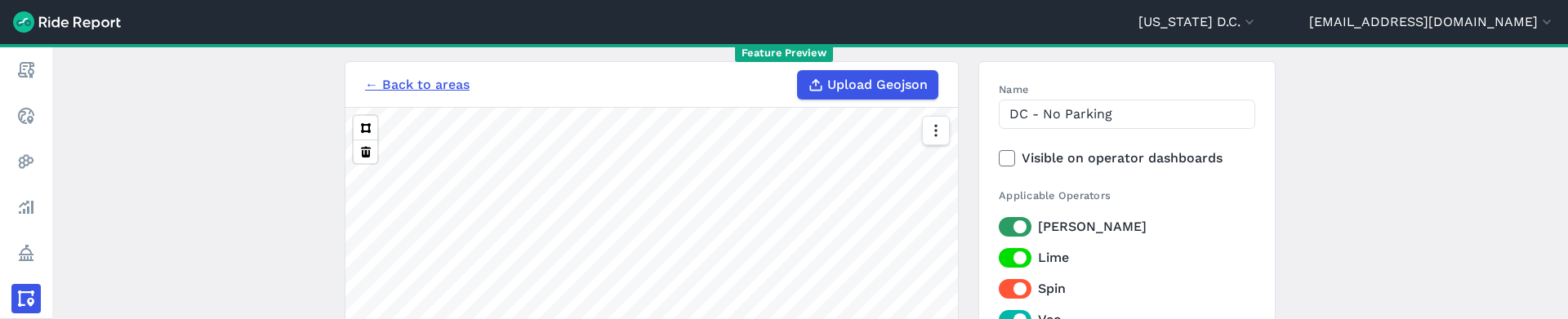
scroll to position [466, 0]
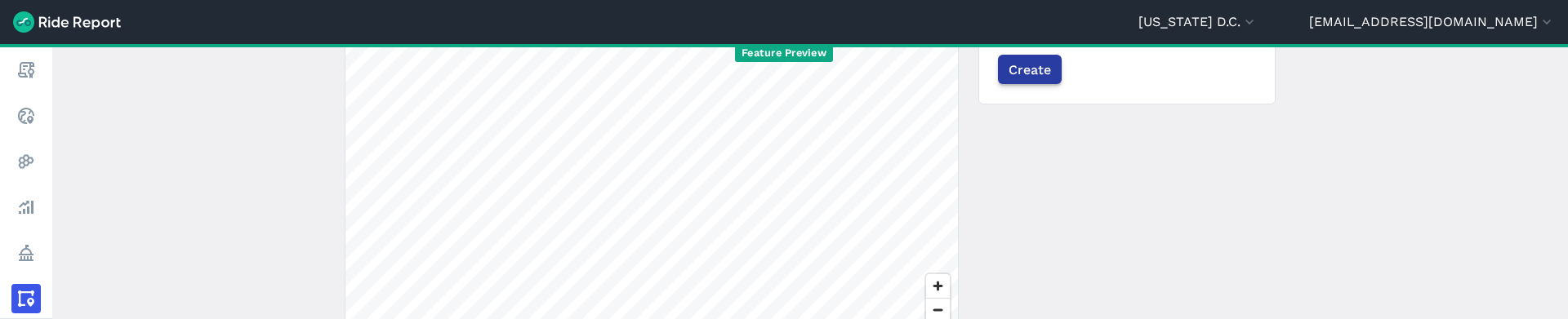
click at [1028, 72] on input "Create" at bounding box center [1029, 69] width 64 height 30
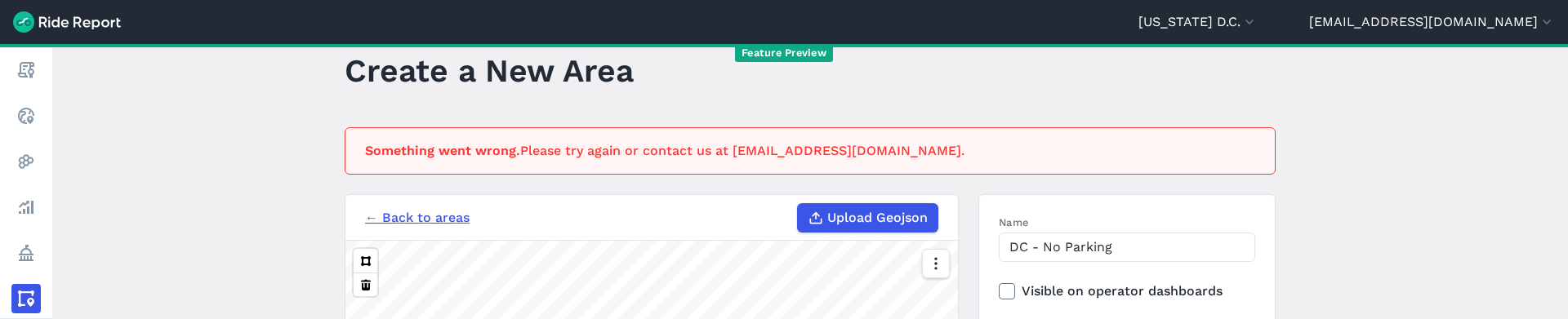
scroll to position [0, 0]
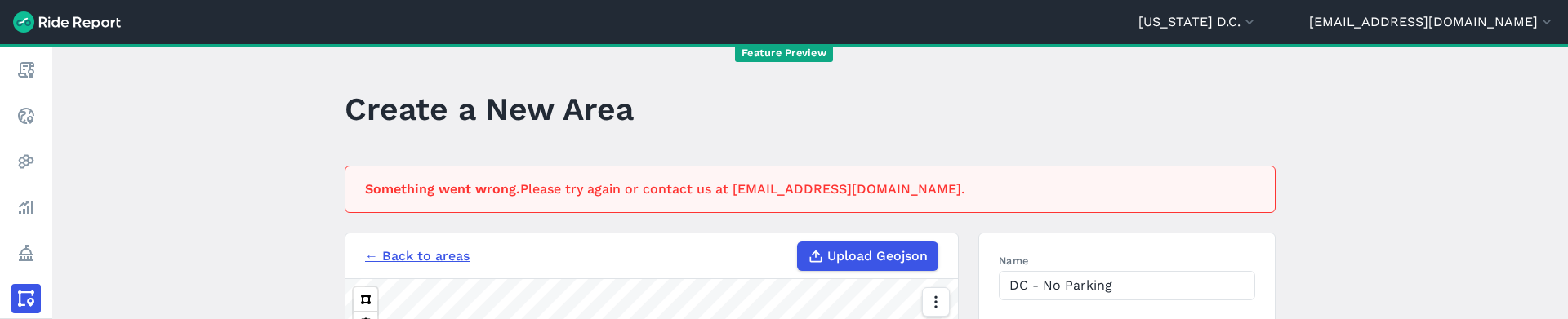
click at [842, 254] on span "Upload Geojson" at bounding box center [877, 257] width 100 height 20
click at [798, 242] on input "Upload Geojson" at bounding box center [798, 242] width 1 height 1
type input "C:\fakepath\rewound-geojson.geojson"
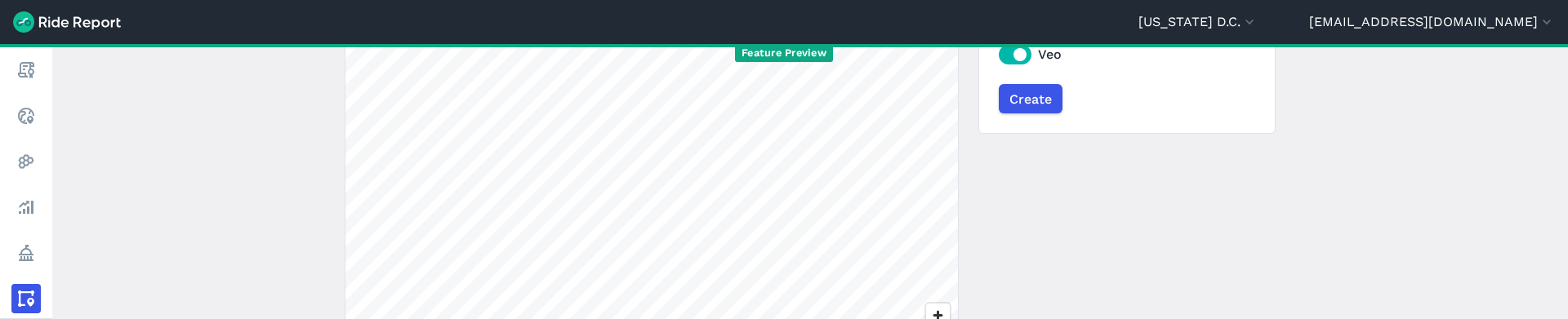
scroll to position [482, 0]
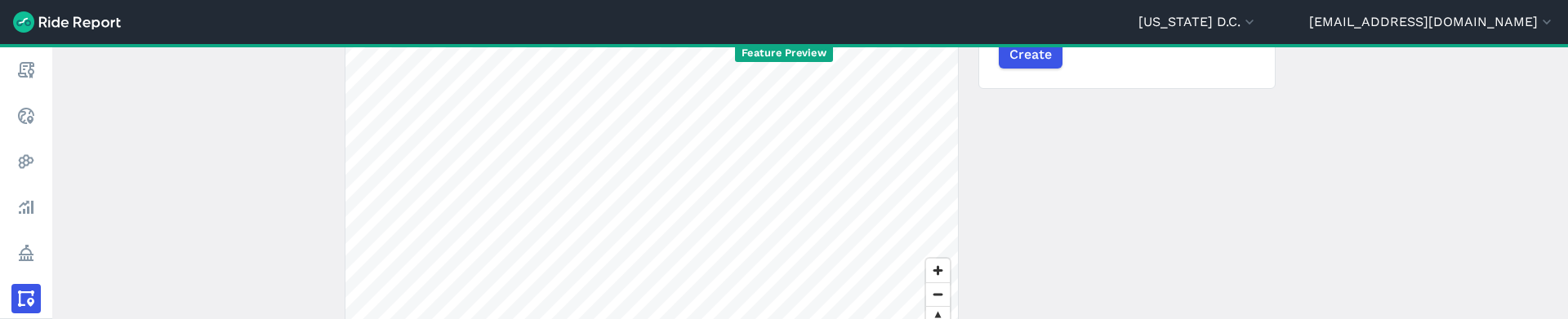
click at [1031, 60] on div "Feature Preview" at bounding box center [784, 53] width 1568 height 18
click at [1021, 59] on div "Feature Preview" at bounding box center [784, 53] width 1568 height 18
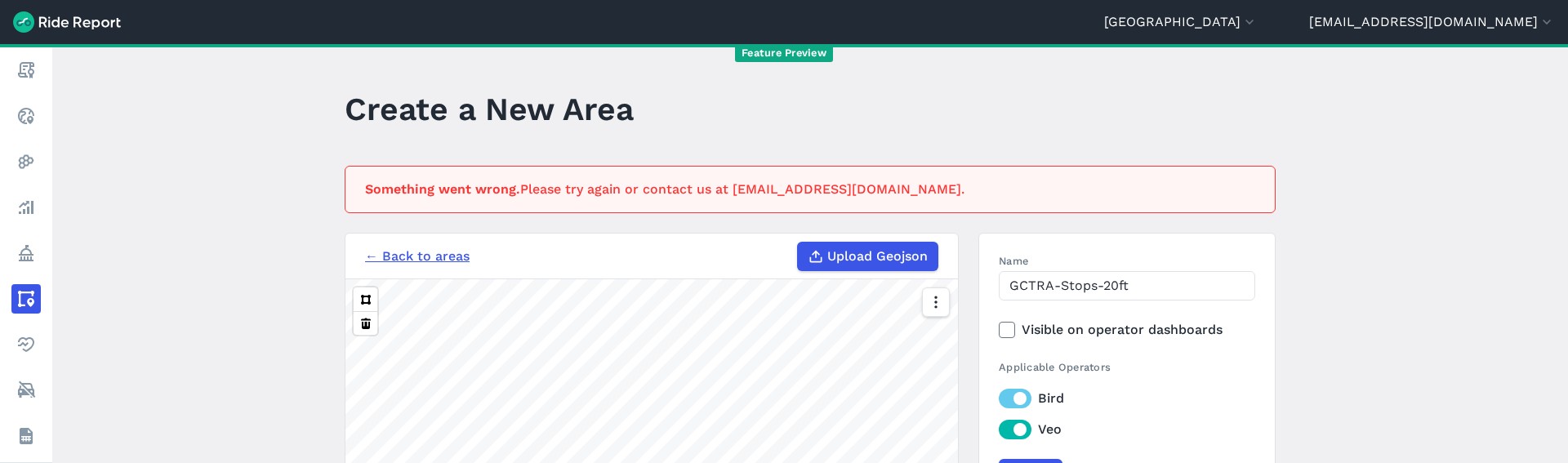
scroll to position [168, 0]
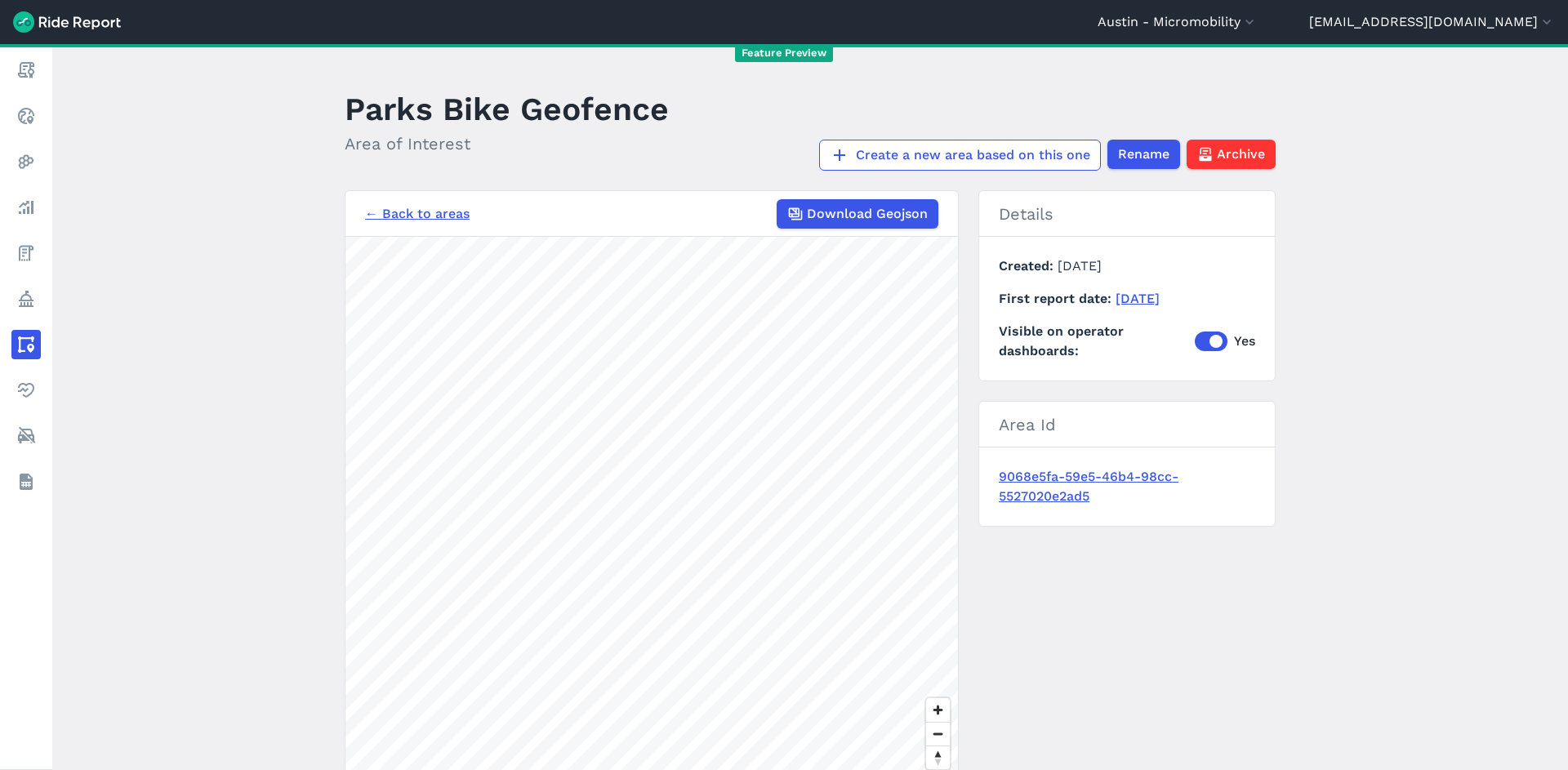
click at [579, 118] on h1 "Parks Bike Geofence" at bounding box center [506, 109] width 324 height 45
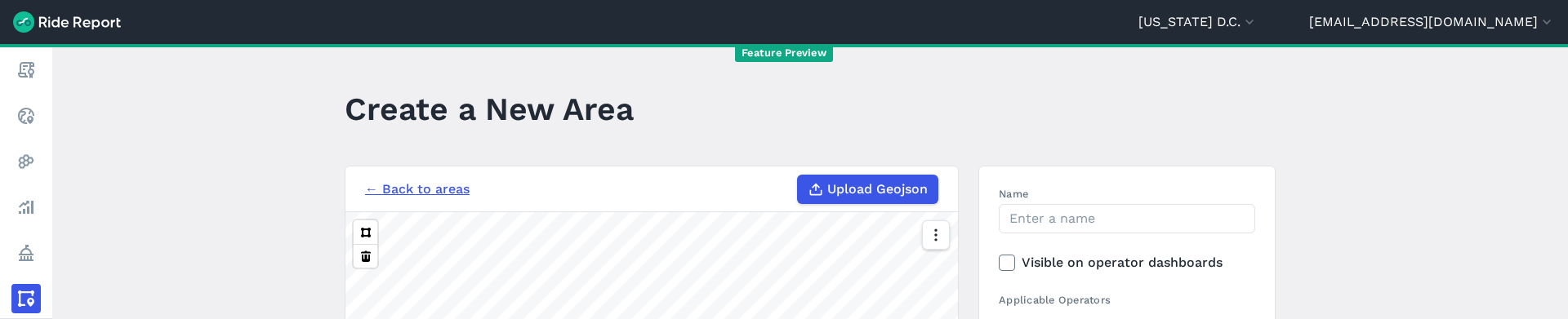
click at [854, 196] on span "Upload Geojson" at bounding box center [877, 189] width 100 height 20
click at [798, 176] on input "Upload Geojson" at bounding box center [798, 175] width 1 height 1
type input "C:\fakepath\rewound-geojson.geojson"
click at [1117, 215] on input "Name" at bounding box center [1126, 219] width 257 height 30
type input "DC - No Parking"
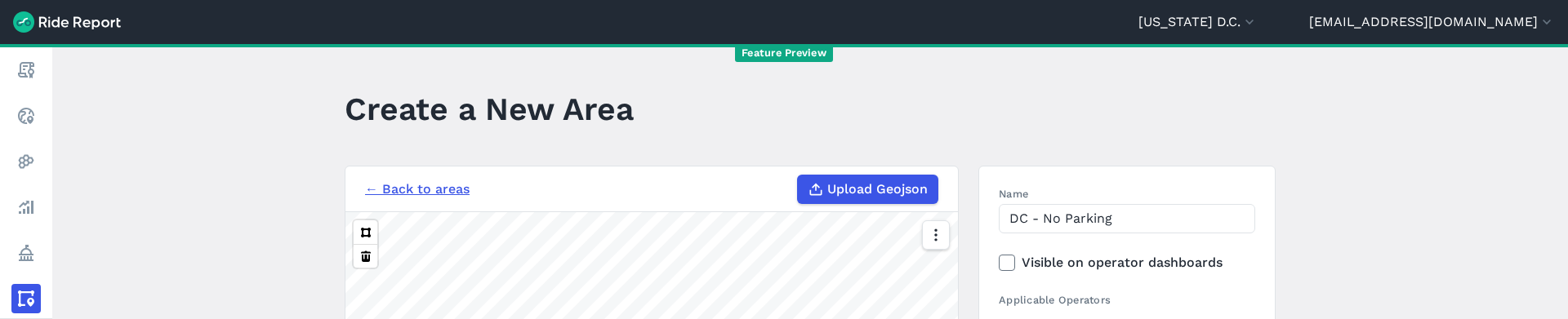
click at [1304, 232] on main "Create a New Area ← Back to areas Upload Geojson Revert geometry 2 mi Name DC -…" at bounding box center [810, 181] width 1516 height 275
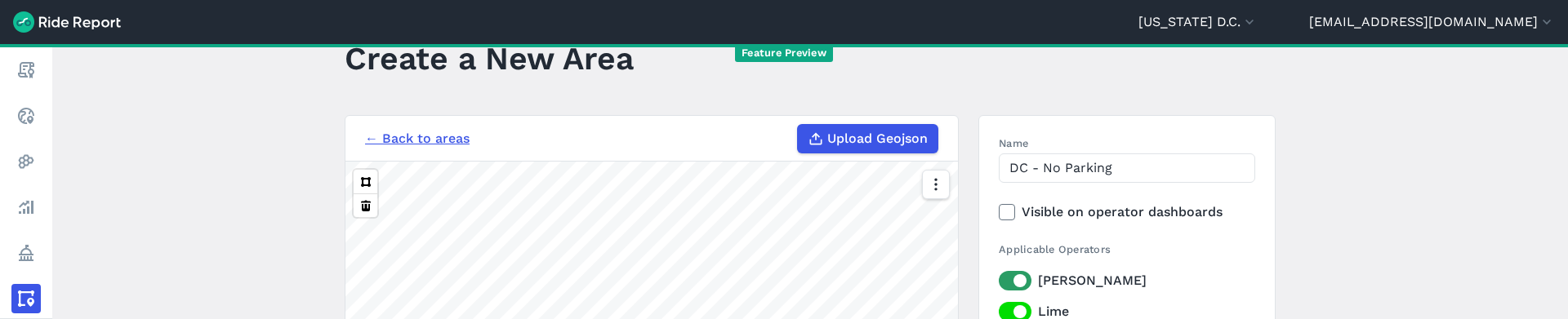
scroll to position [279, 0]
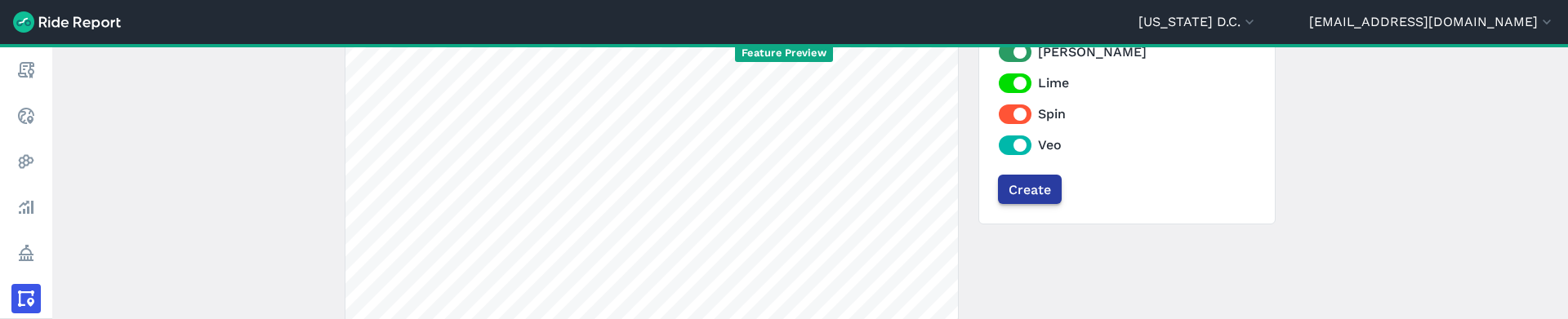
click at [1019, 189] on input "Create" at bounding box center [1029, 189] width 64 height 30
